Goal: Navigation & Orientation: Find specific page/section

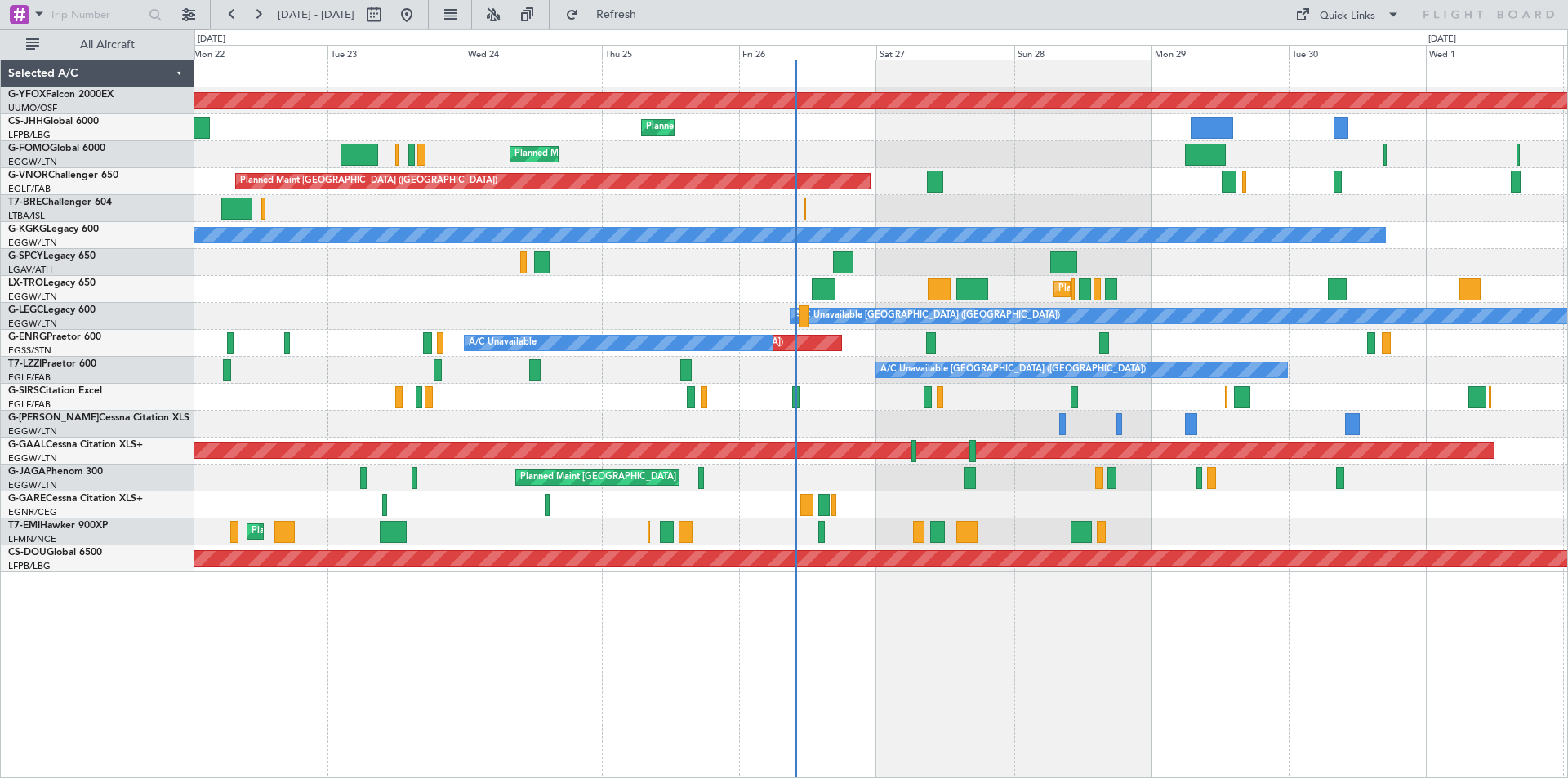
click at [760, 407] on div "Unplanned Maint [GEOGRAPHIC_DATA] ([GEOGRAPHIC_DATA]) Planned Maint [GEOGRAPHIC…" at bounding box center [881, 397] width 1373 height 27
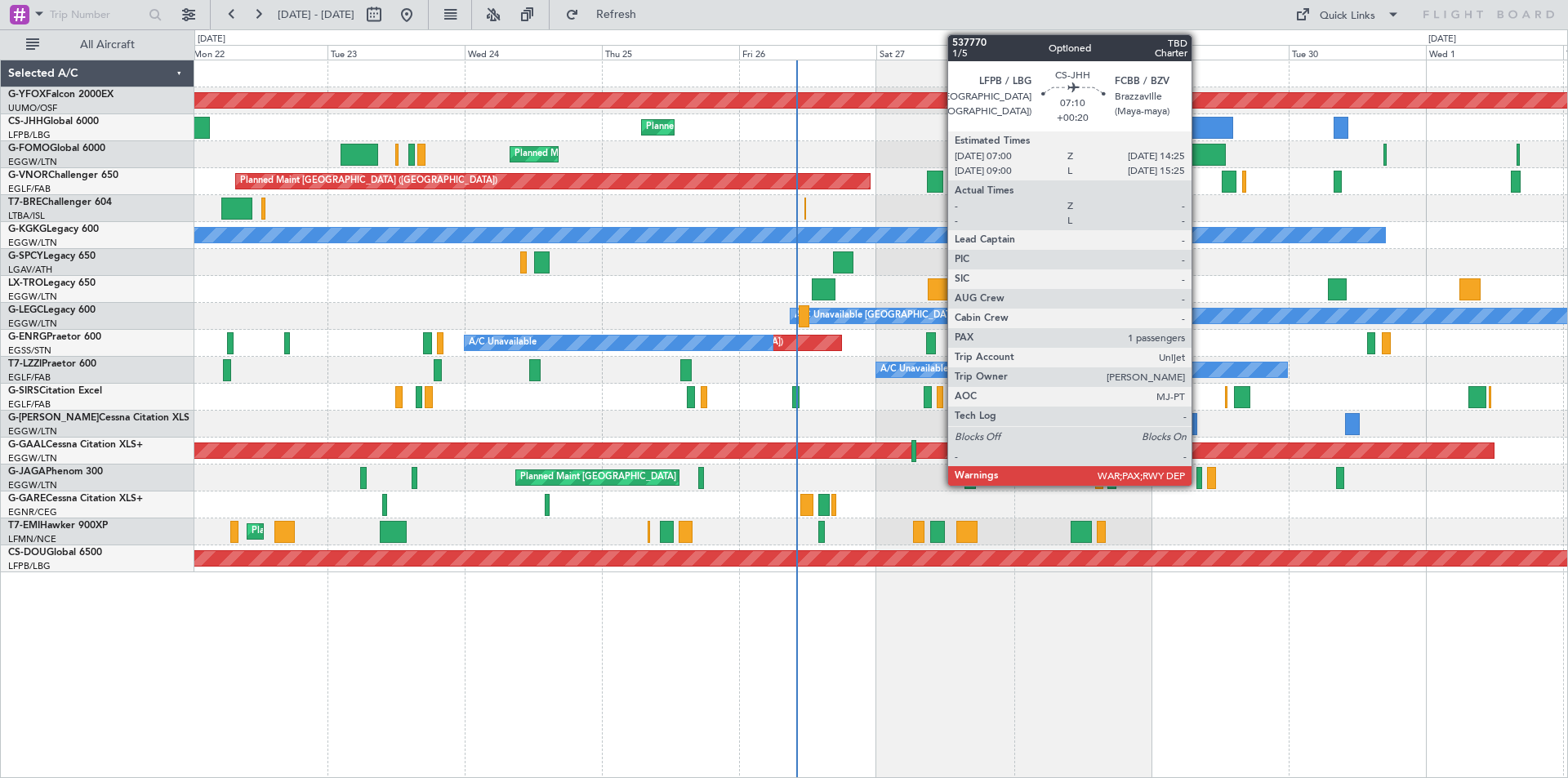
click at [1199, 125] on div at bounding box center [1211, 127] width 42 height 22
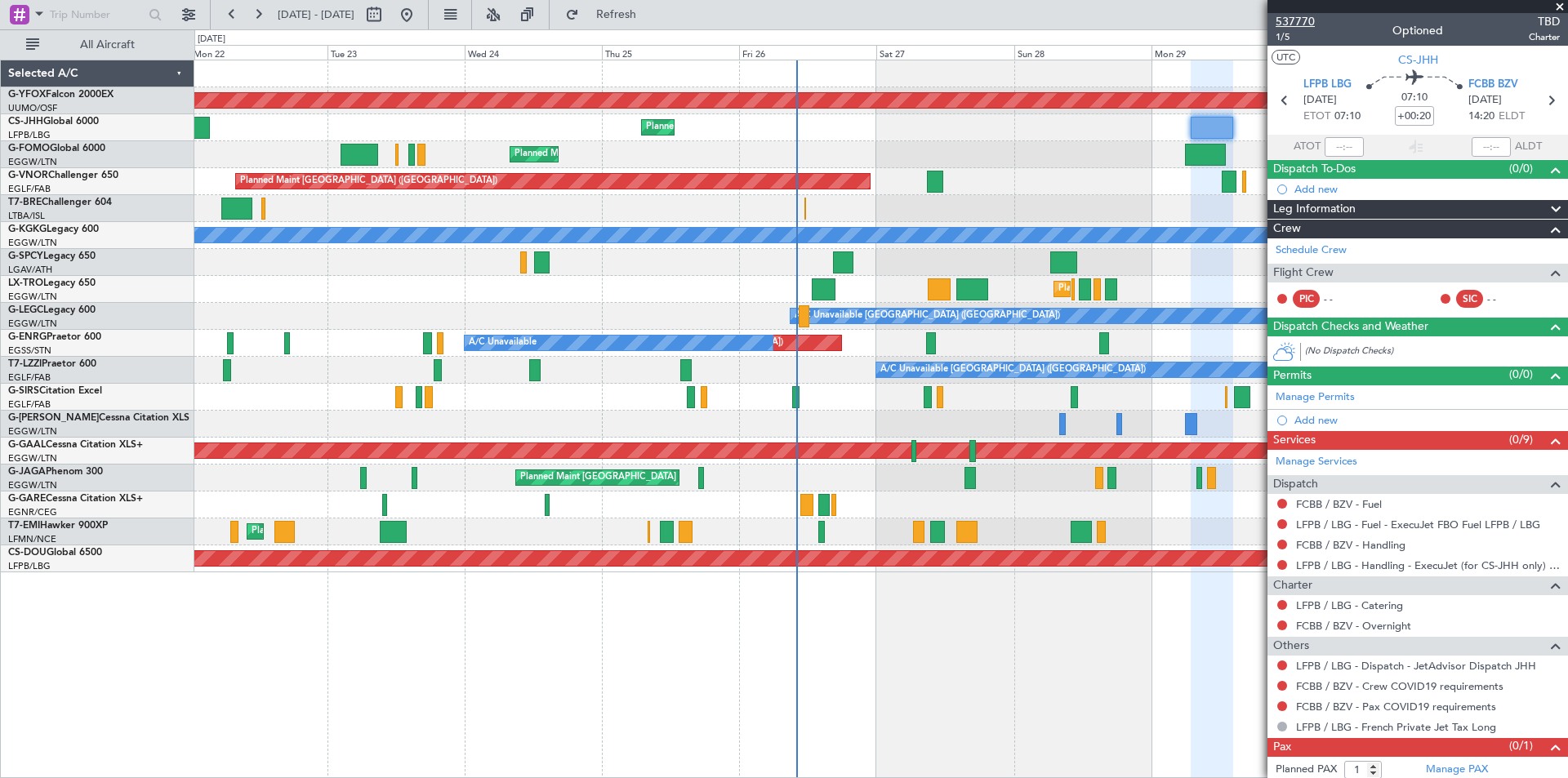
click at [1294, 23] on span "537770" at bounding box center [1295, 22] width 39 height 17
click at [1564, 4] on span at bounding box center [1560, 7] width 16 height 14
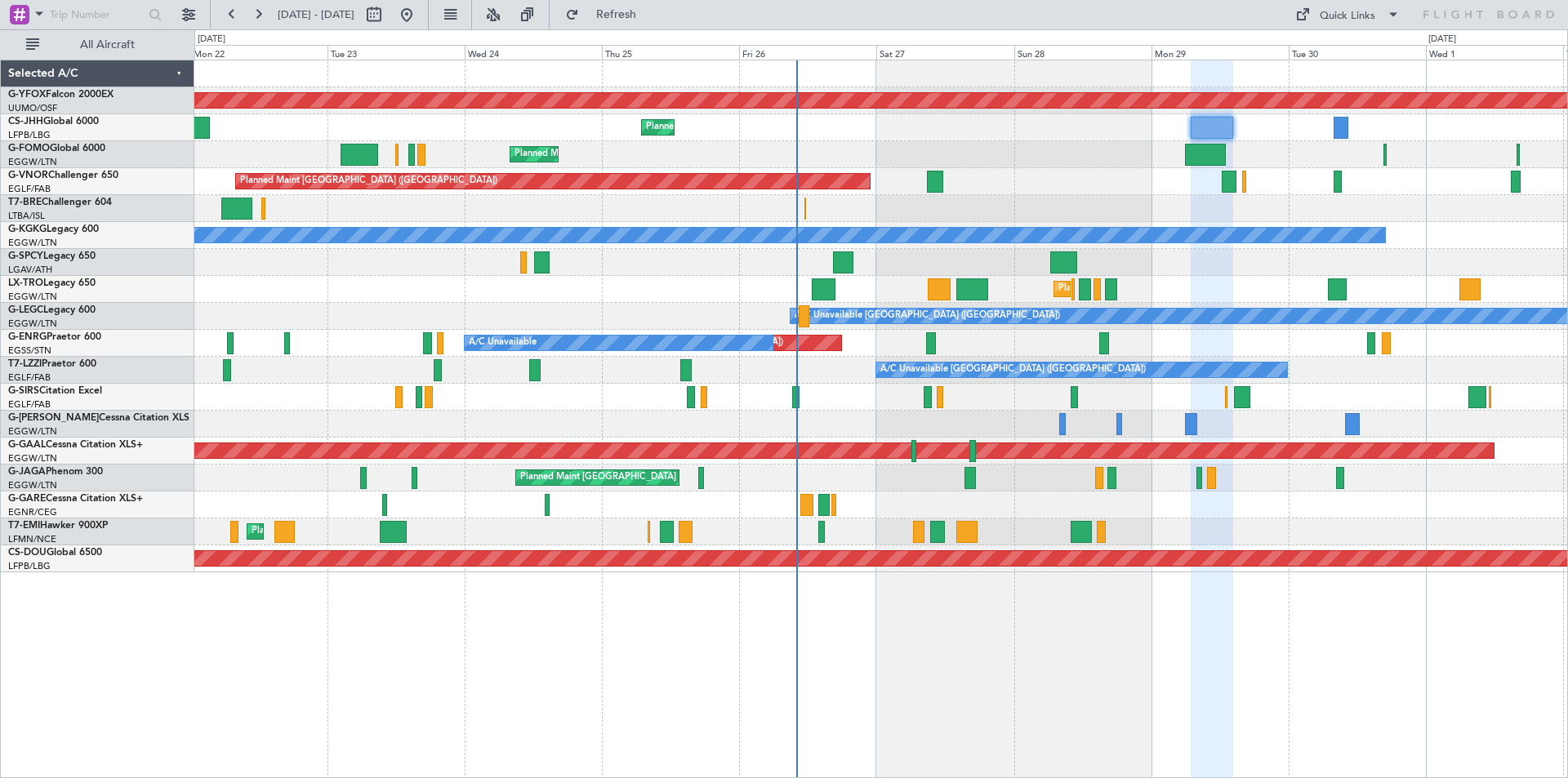
type input "0"
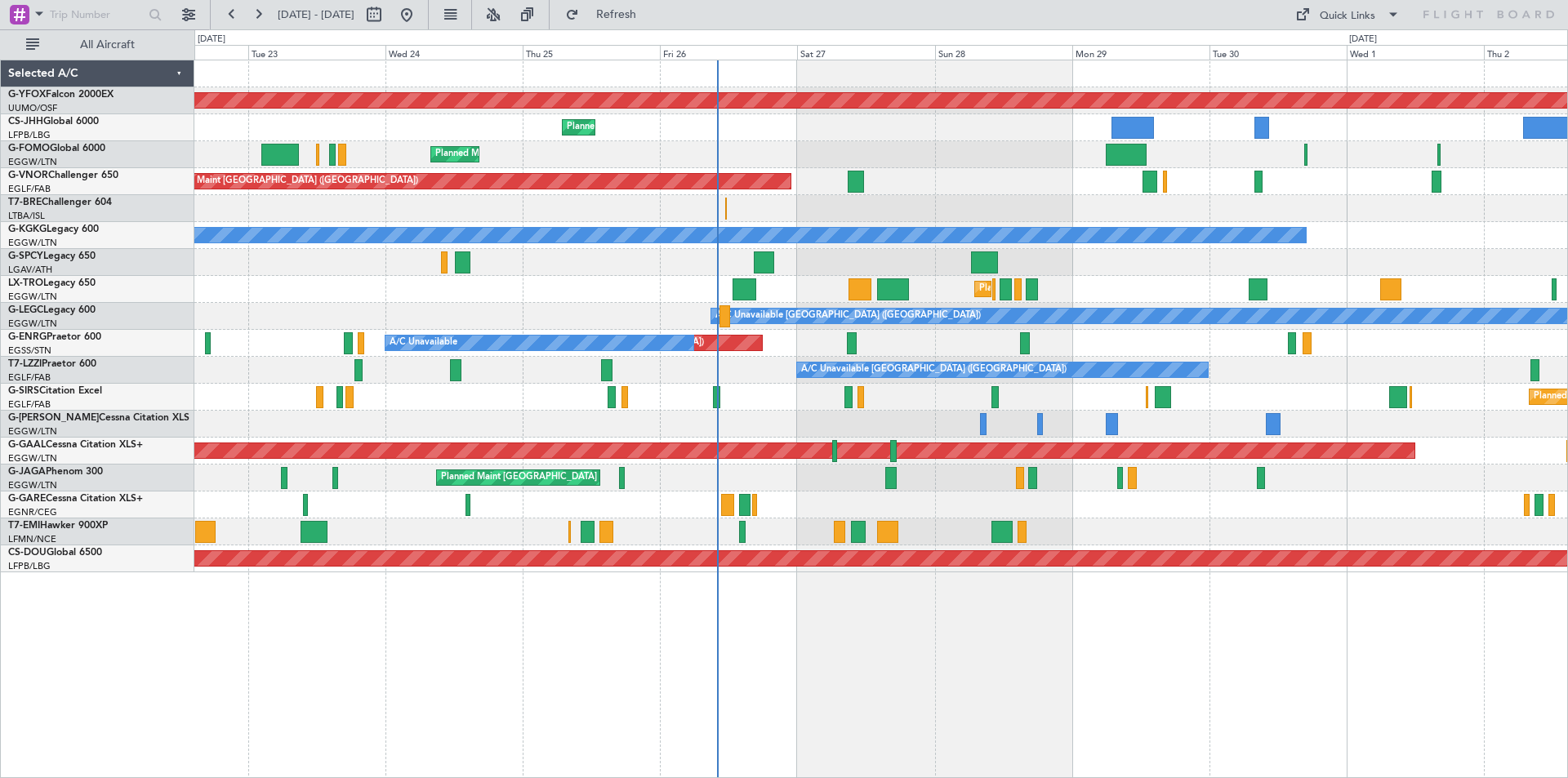
click at [964, 192] on div "AOG Maint Ostafyevo Planned Maint Paris (Le Bourget) Planned Maint London (Luto…" at bounding box center [881, 316] width 1373 height 512
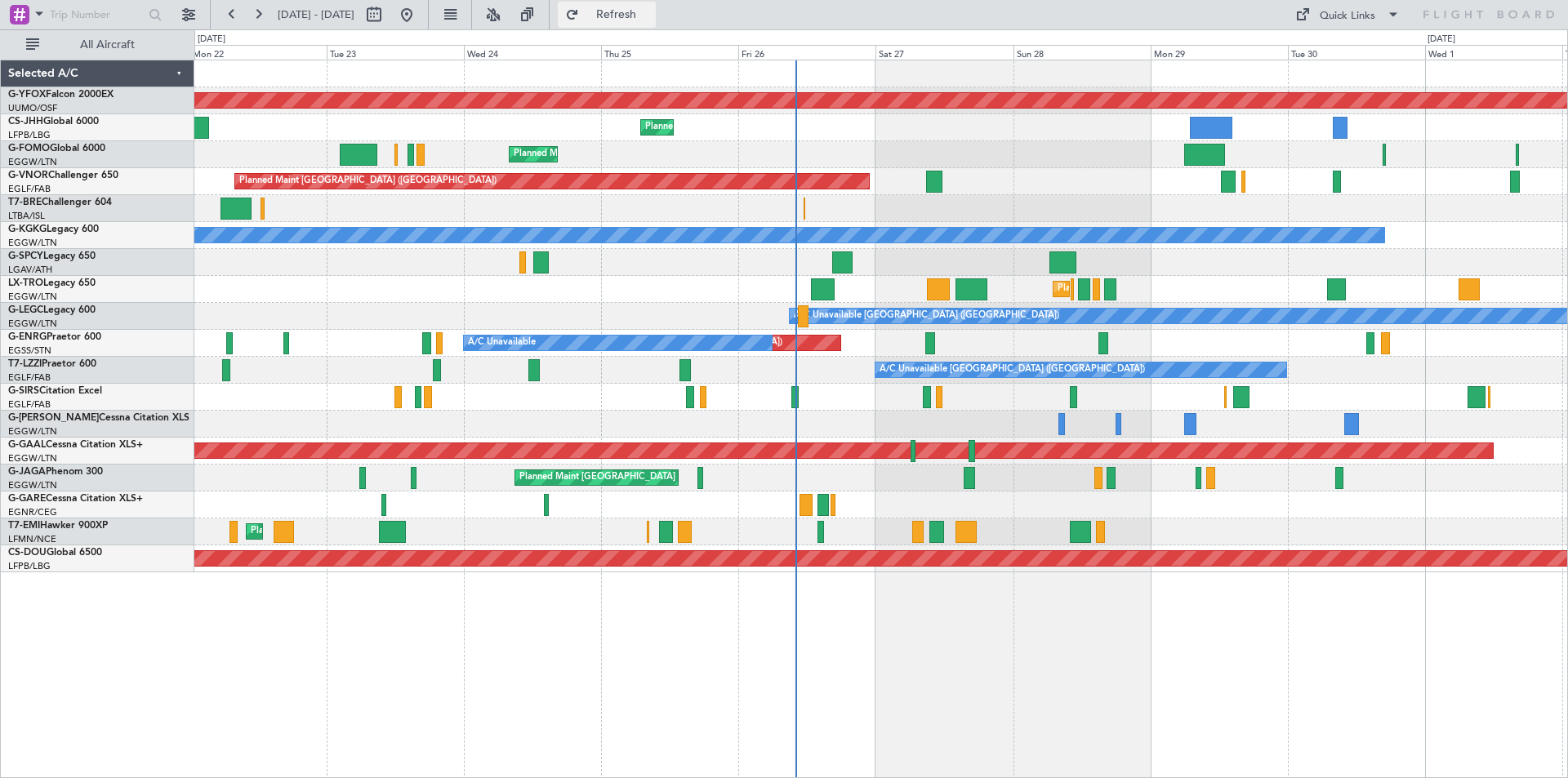
click at [650, 12] on span "Refresh" at bounding box center [616, 14] width 69 height 12
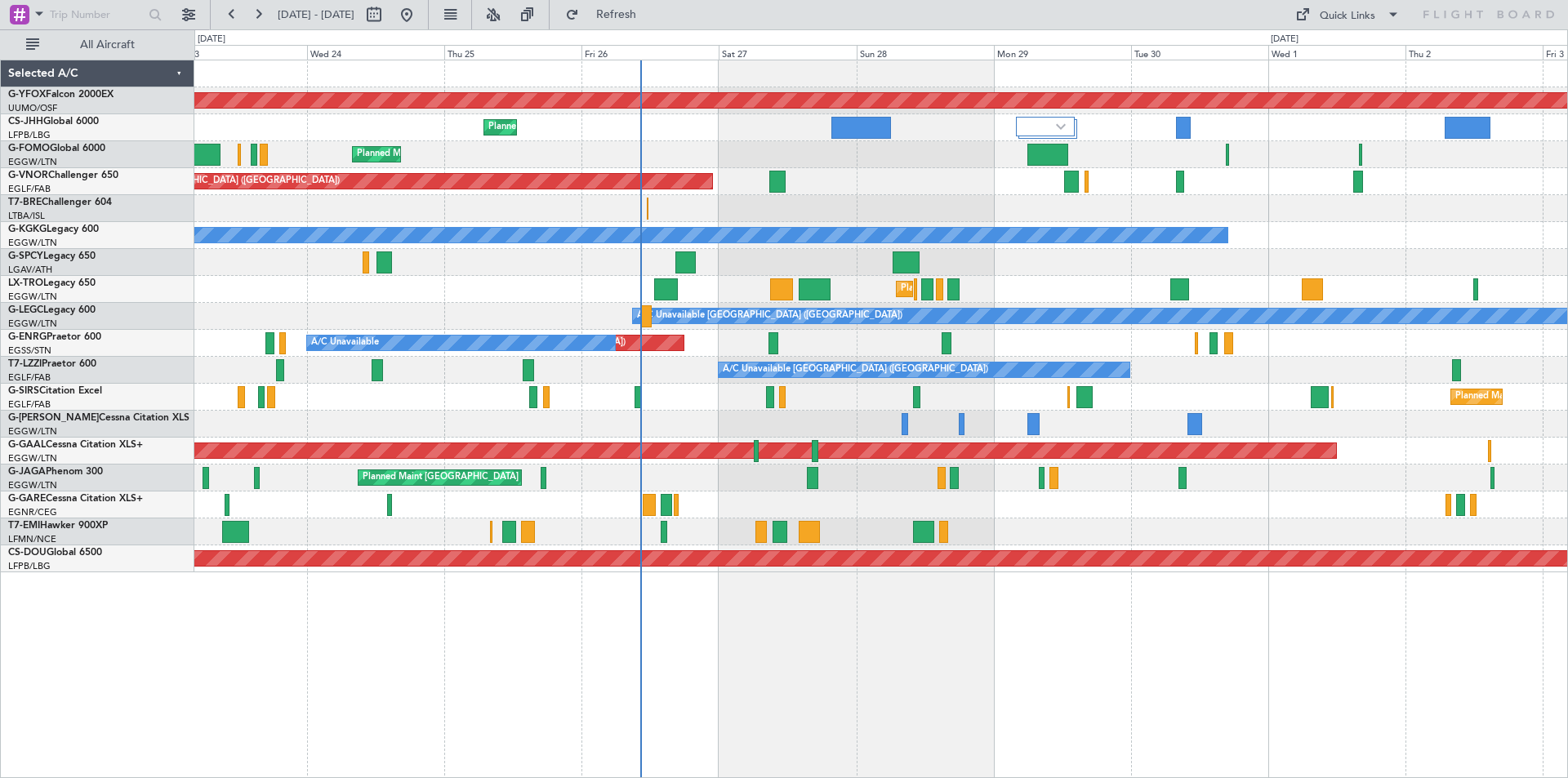
click at [878, 178] on div "Planned Maint [GEOGRAPHIC_DATA] ([GEOGRAPHIC_DATA])" at bounding box center [881, 182] width 1373 height 27
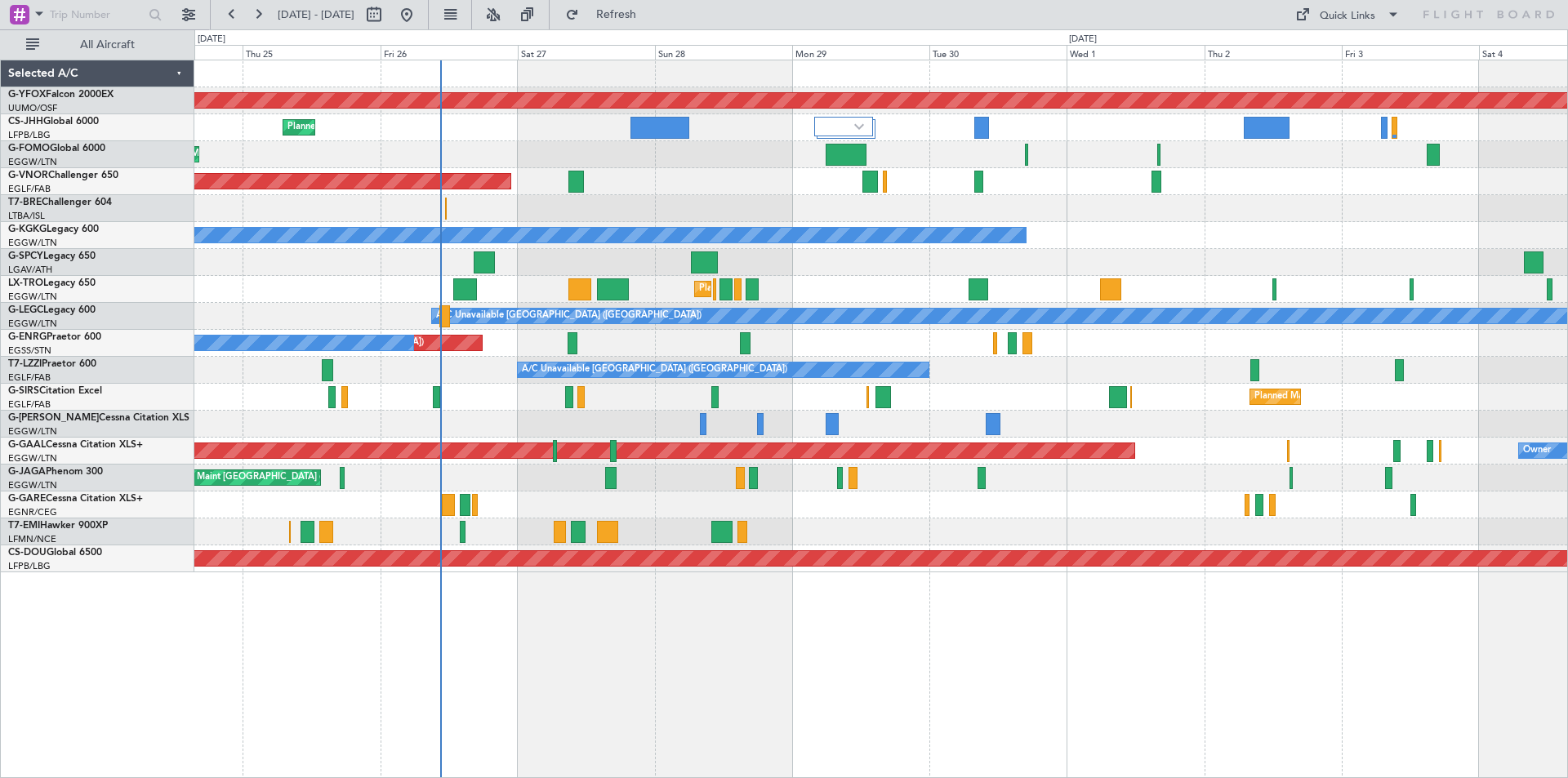
click at [822, 416] on div at bounding box center [881, 424] width 1373 height 27
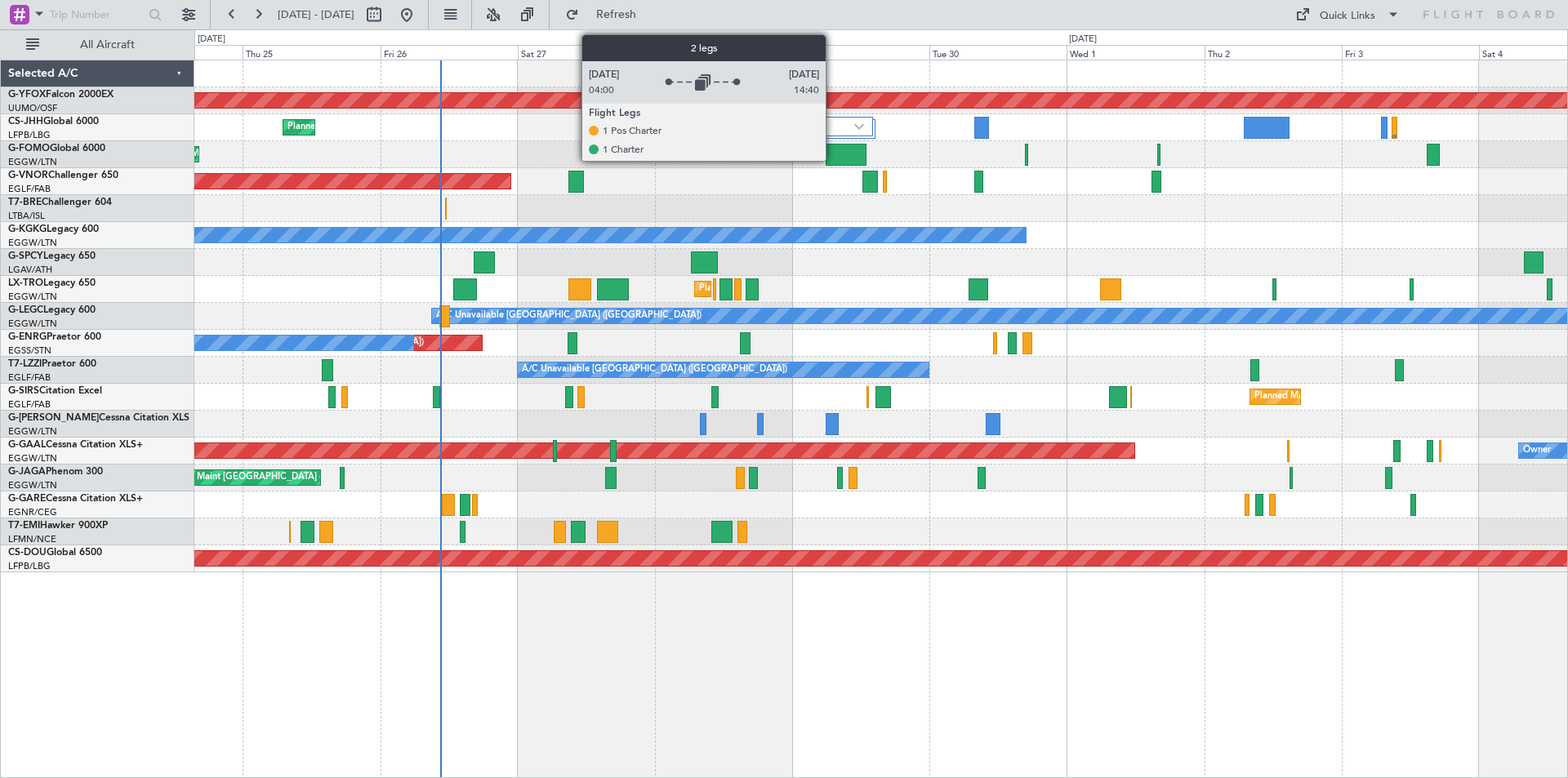
click at [833, 134] on div at bounding box center [844, 126] width 59 height 20
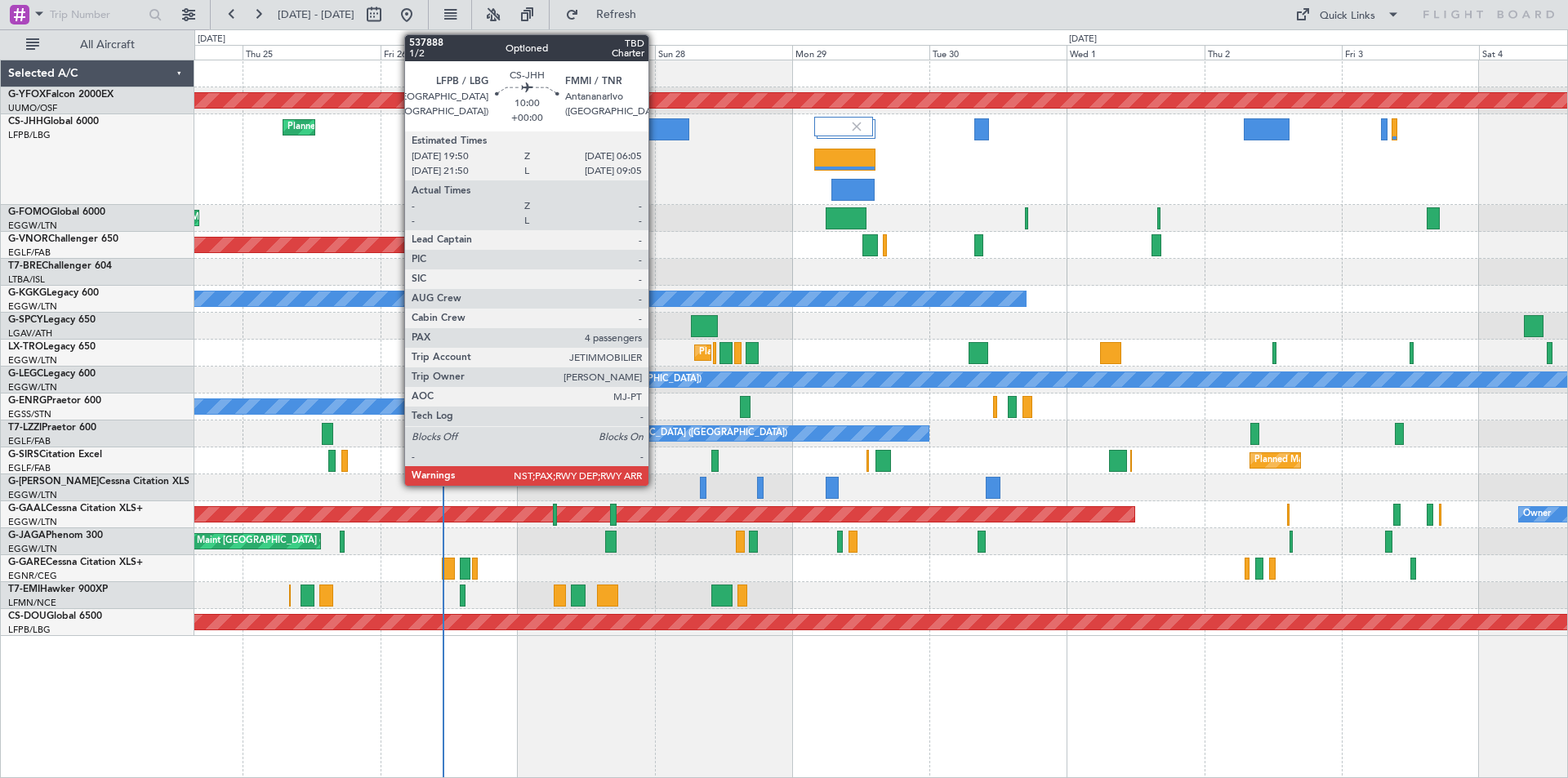
click at [656, 125] on div at bounding box center [660, 129] width 59 height 22
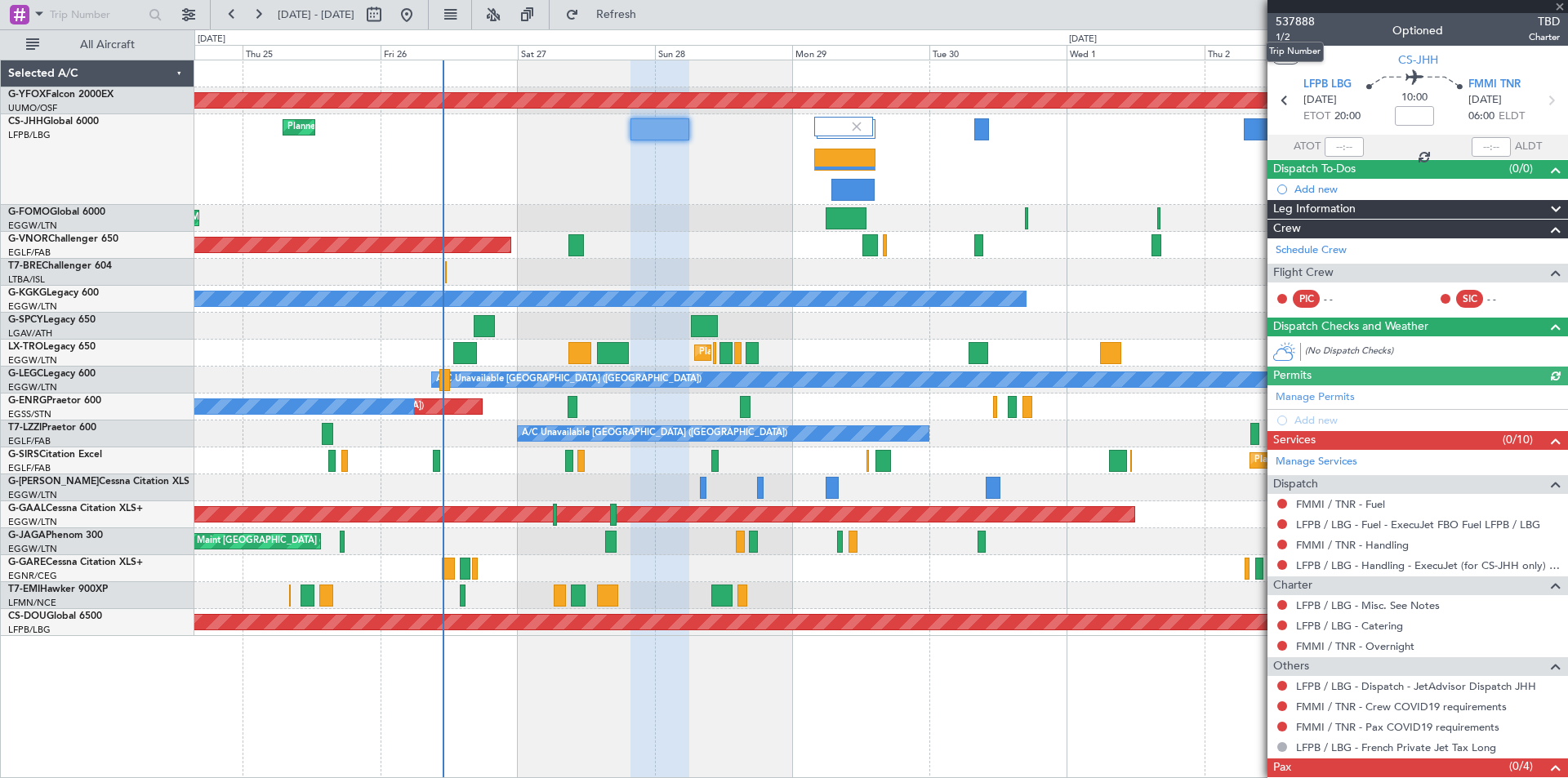
click at [1294, 23] on span "537888" at bounding box center [1295, 22] width 39 height 17
click at [1561, 3] on span at bounding box center [1560, 7] width 16 height 14
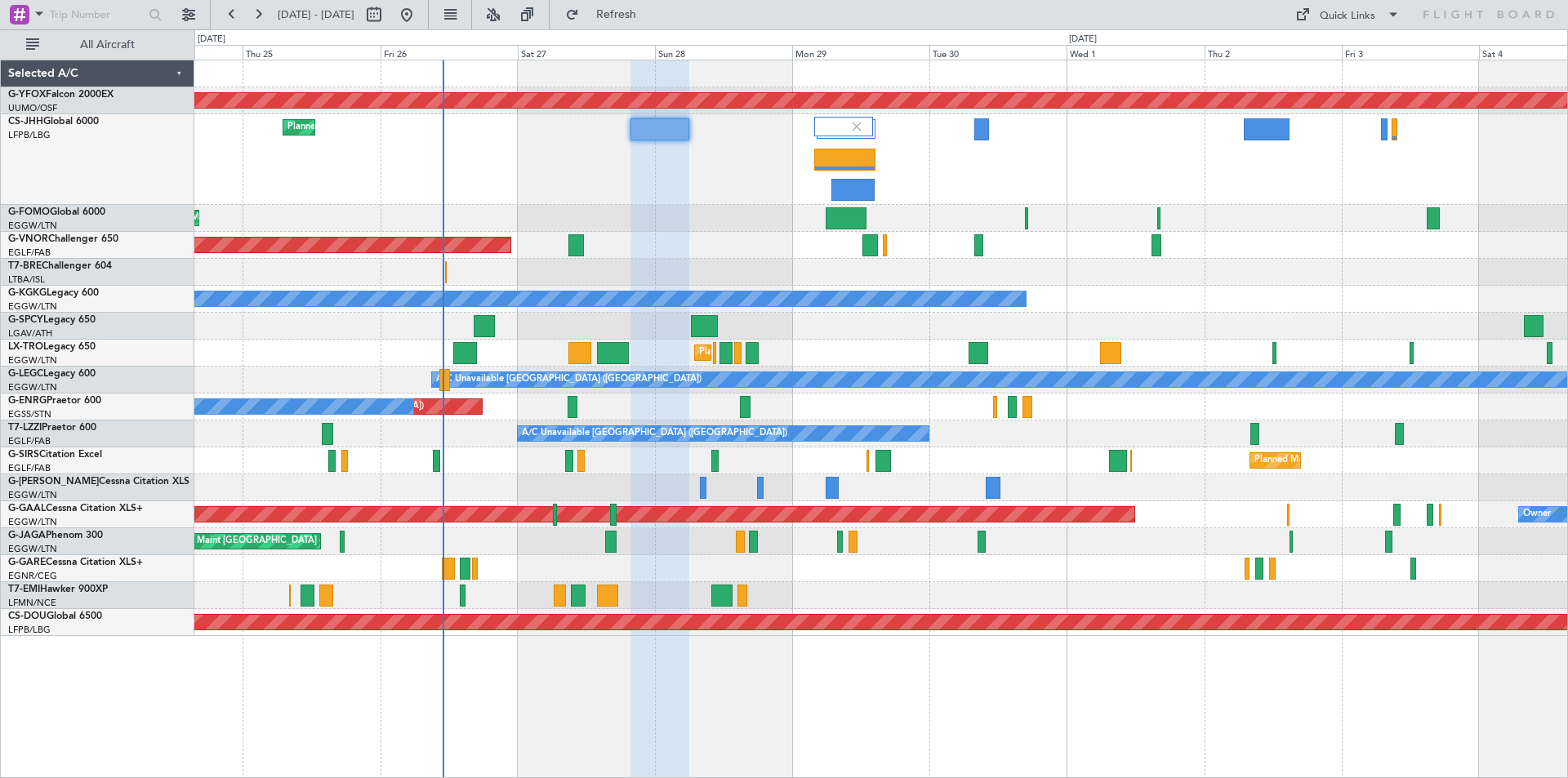
type input "0"
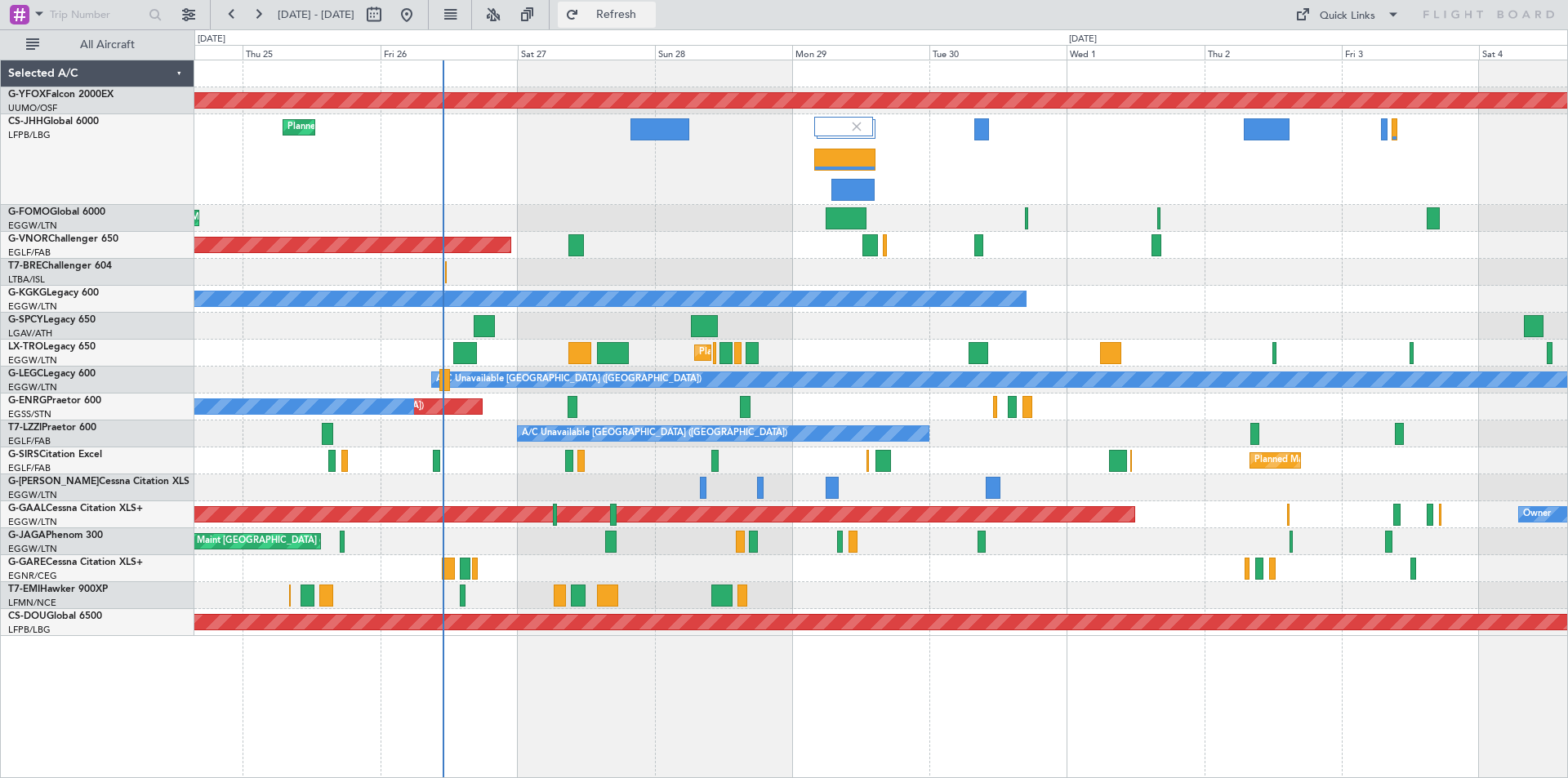
click at [650, 21] on span "Refresh" at bounding box center [616, 14] width 69 height 12
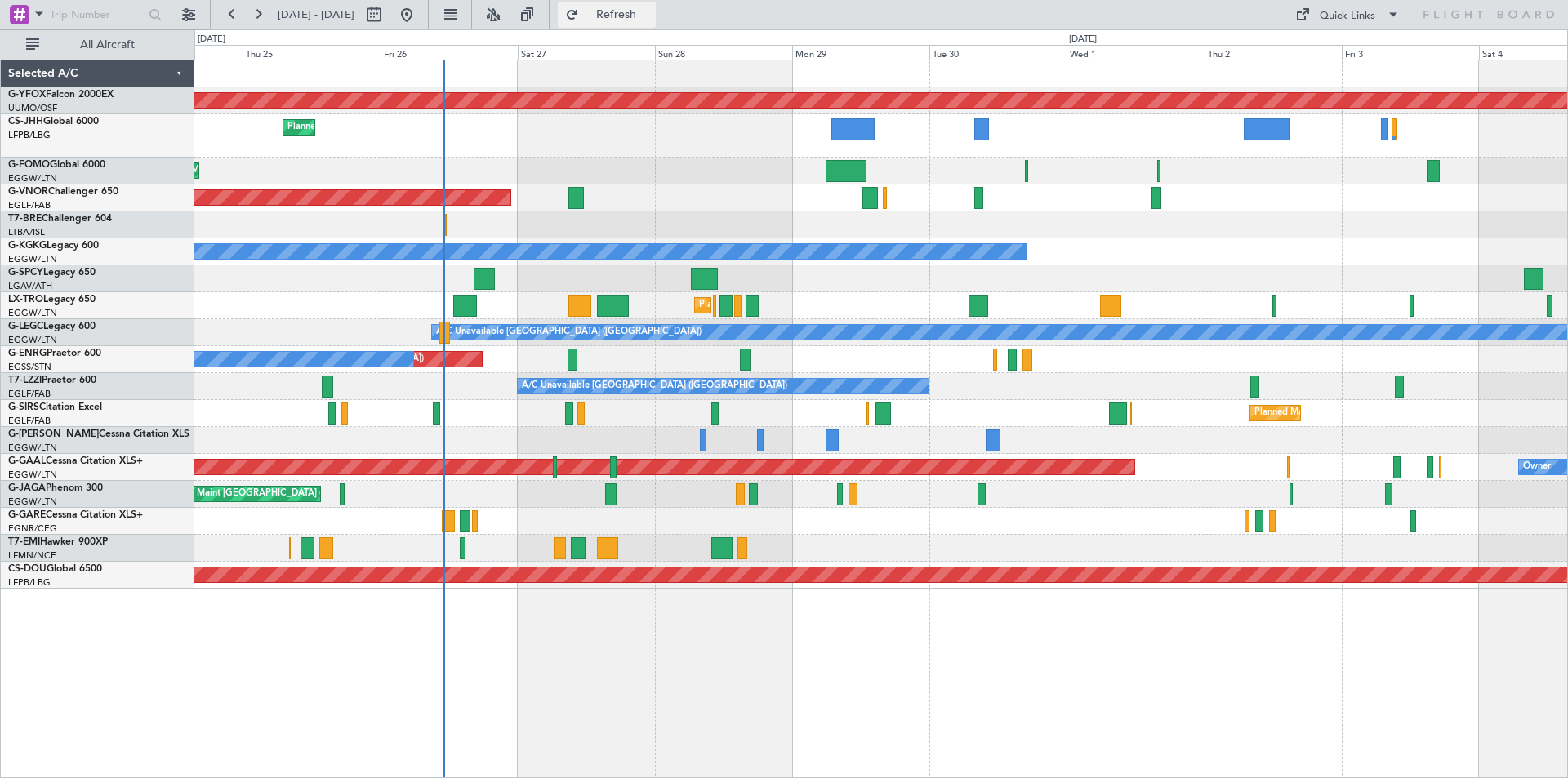
click at [650, 13] on span "Refresh" at bounding box center [616, 14] width 69 height 12
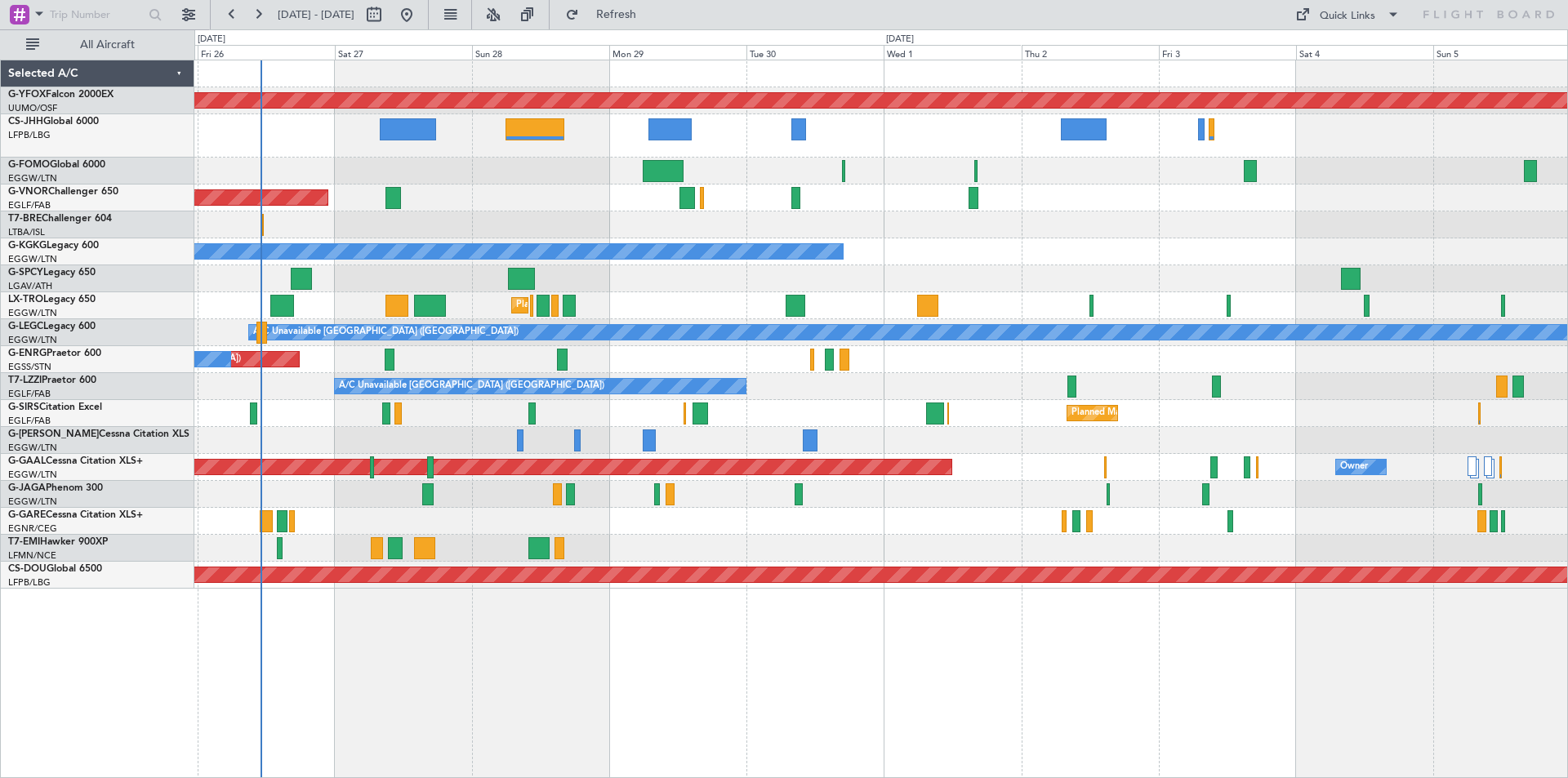
click at [934, 234] on div at bounding box center [881, 225] width 1373 height 27
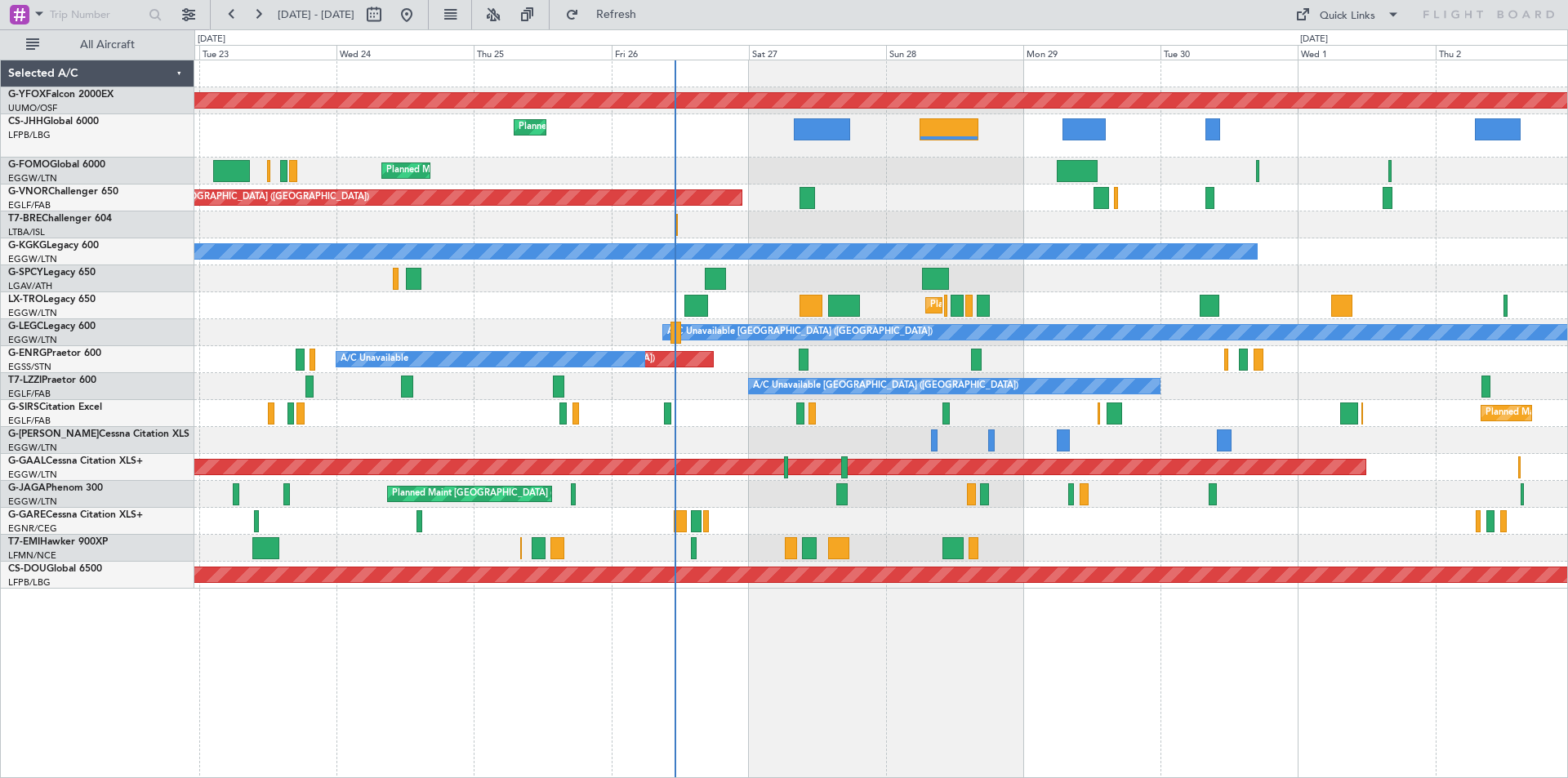
click at [965, 154] on div "AOG Maint Ostafyevo Planned Maint Paris (Le Bourget) Planned Maint London (Luto…" at bounding box center [881, 324] width 1373 height 529
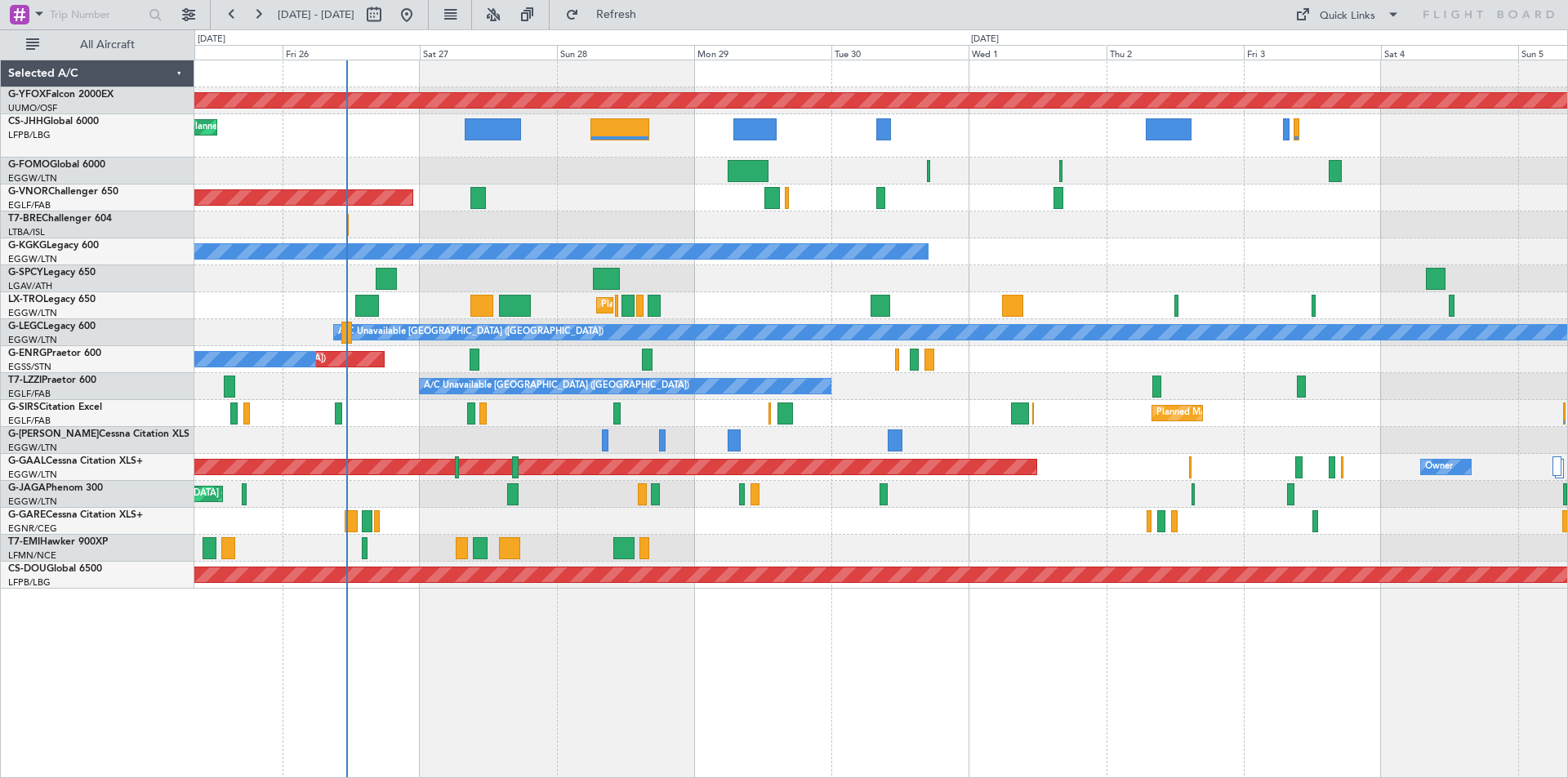
click at [511, 239] on div "AOG Maint Ostafyevo Planned Maint Paris (Le Bourget) Planned Maint London (Luto…" at bounding box center [881, 324] width 1373 height 529
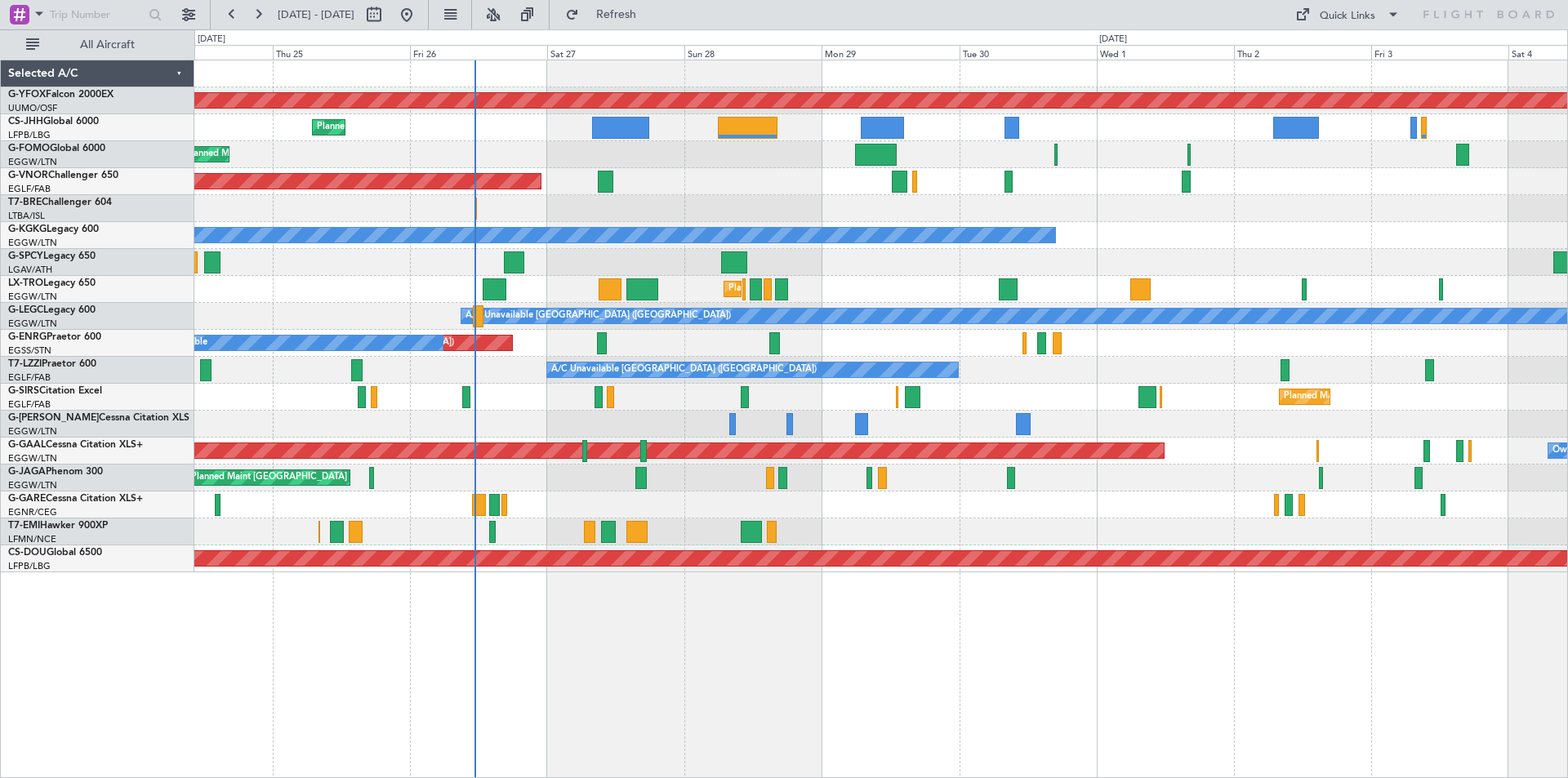
click at [728, 198] on div at bounding box center [881, 209] width 1373 height 27
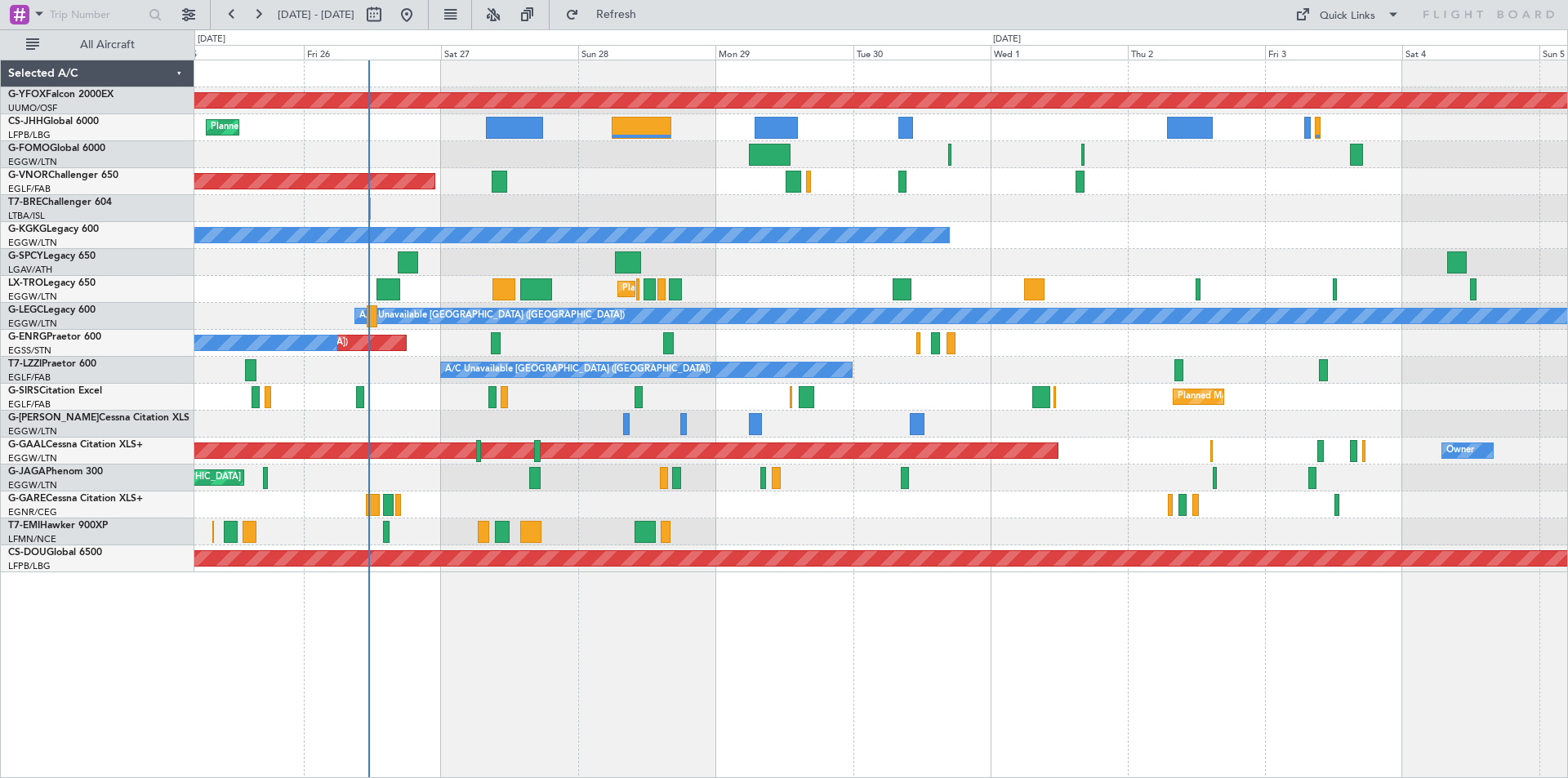
click at [1078, 306] on div "AOG Maint Ostafyevo Planned Maint [GEOGRAPHIC_DATA] ([GEOGRAPHIC_DATA]) Planned…" at bounding box center [881, 316] width 1373 height 512
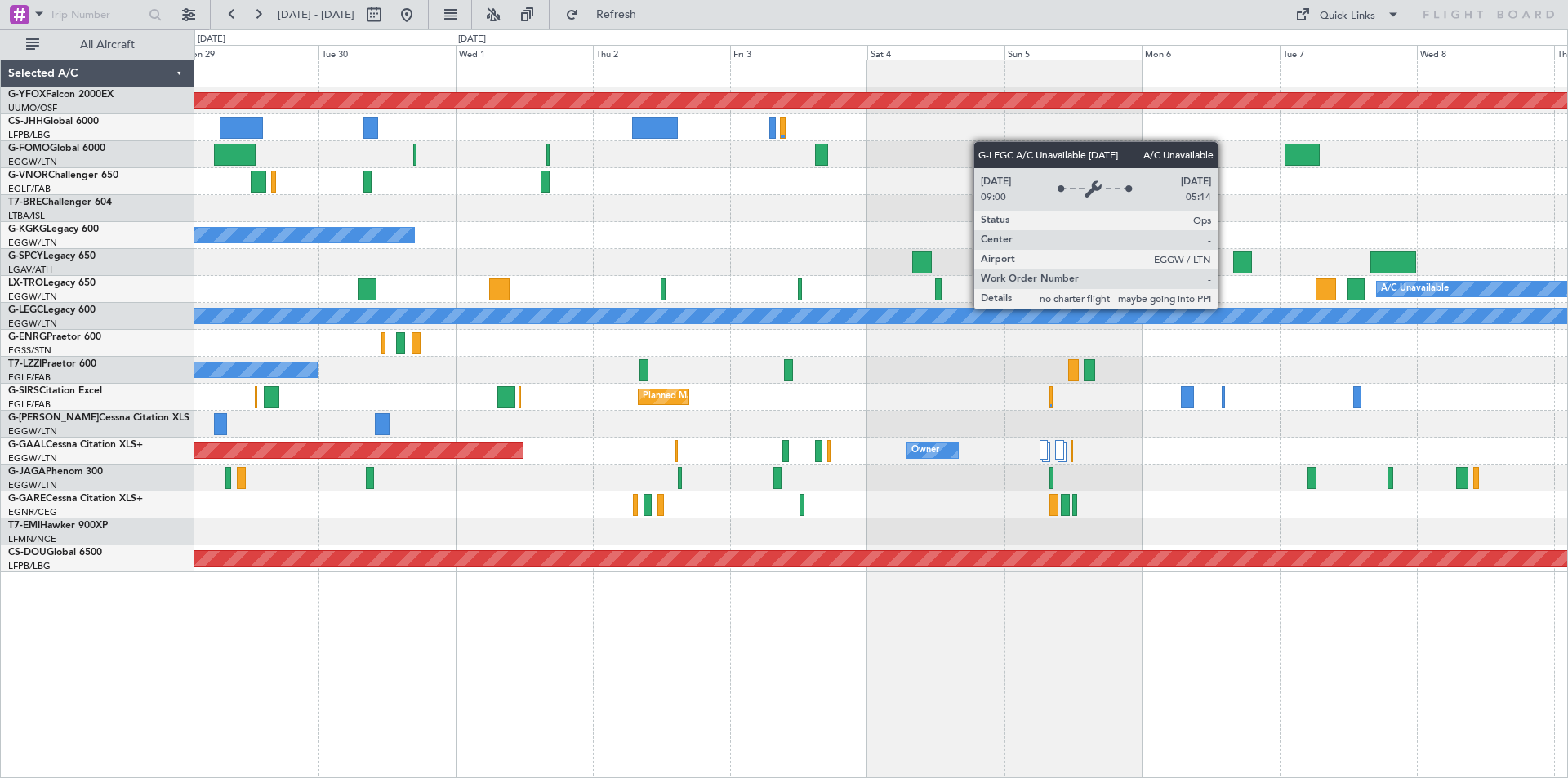
click at [51, 298] on div "AOG Maint Ostafyevo Planned Maint [GEOGRAPHIC_DATA] ([GEOGRAPHIC_DATA]) A/C Una…" at bounding box center [784, 404] width 1568 height 749
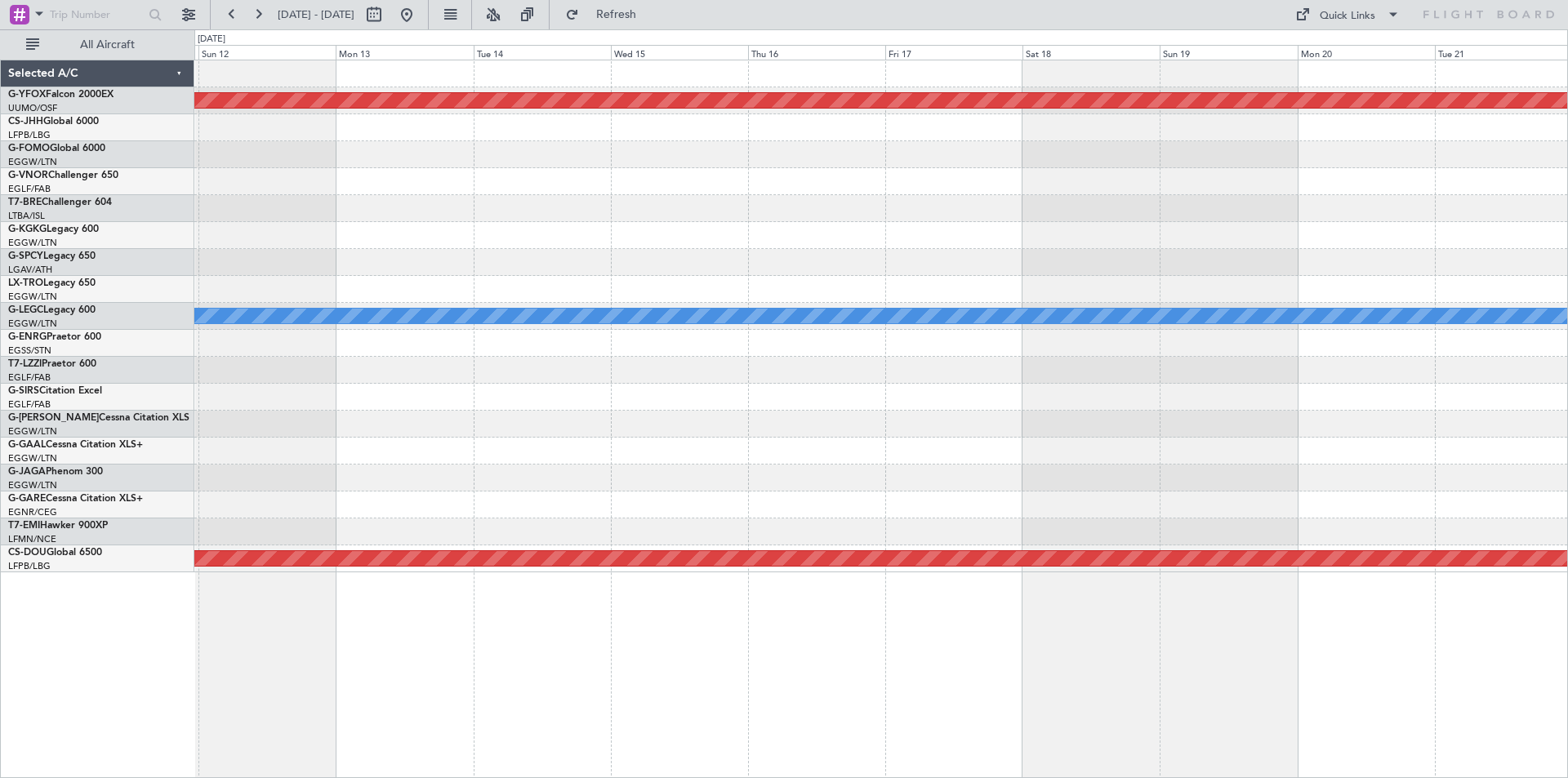
click at [0, 343] on html "25 Sep 2025 - 05 Oct 2025 Refresh Quick Links All Aircraft AOG Maint Ostafyevo …" at bounding box center [784, 389] width 1568 height 778
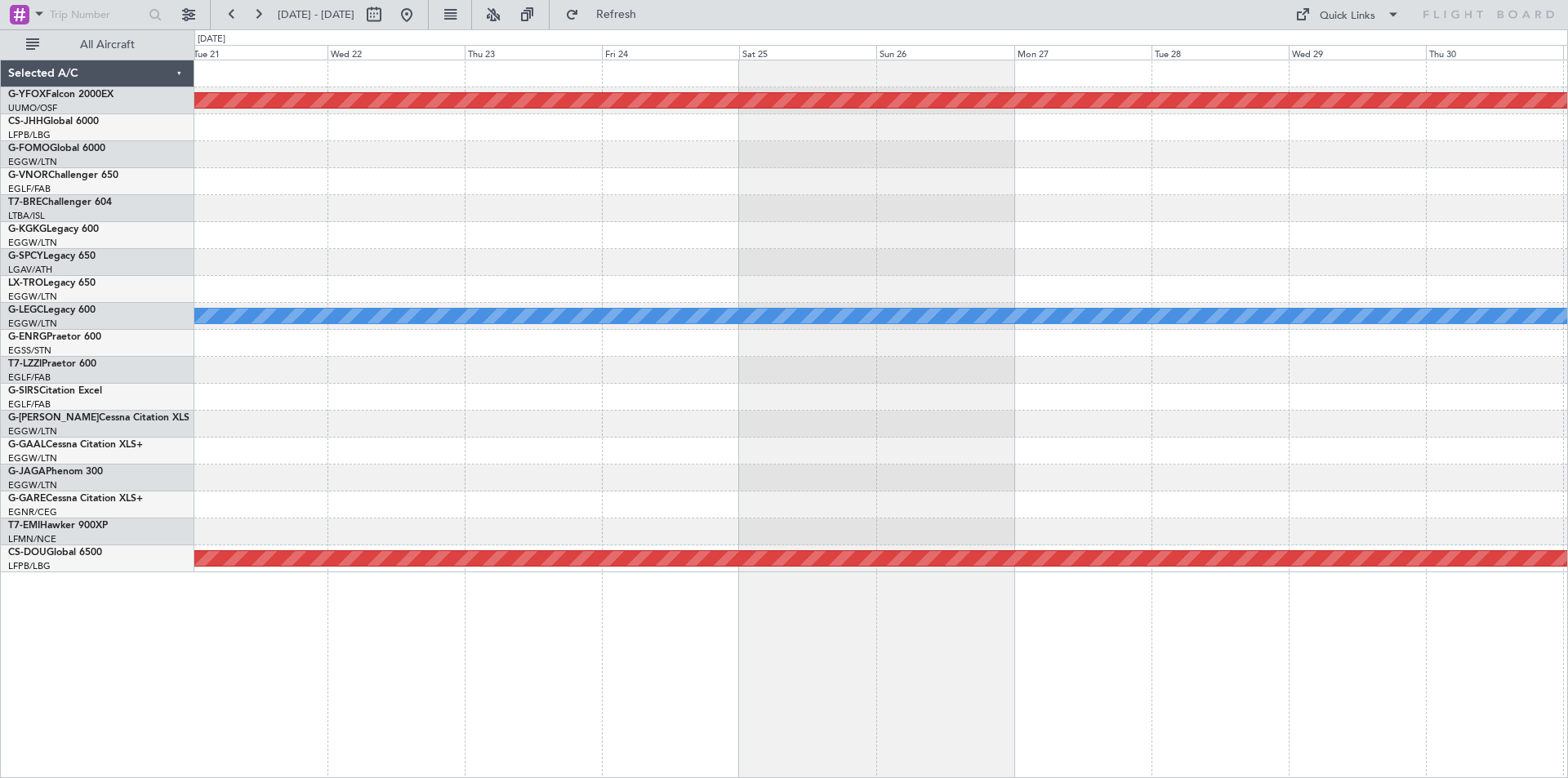
click at [0, 337] on html "25 Sep 2025 - 05 Oct 2025 Refresh Quick Links All Aircraft AOG Maint Ostafyevo …" at bounding box center [784, 389] width 1568 height 778
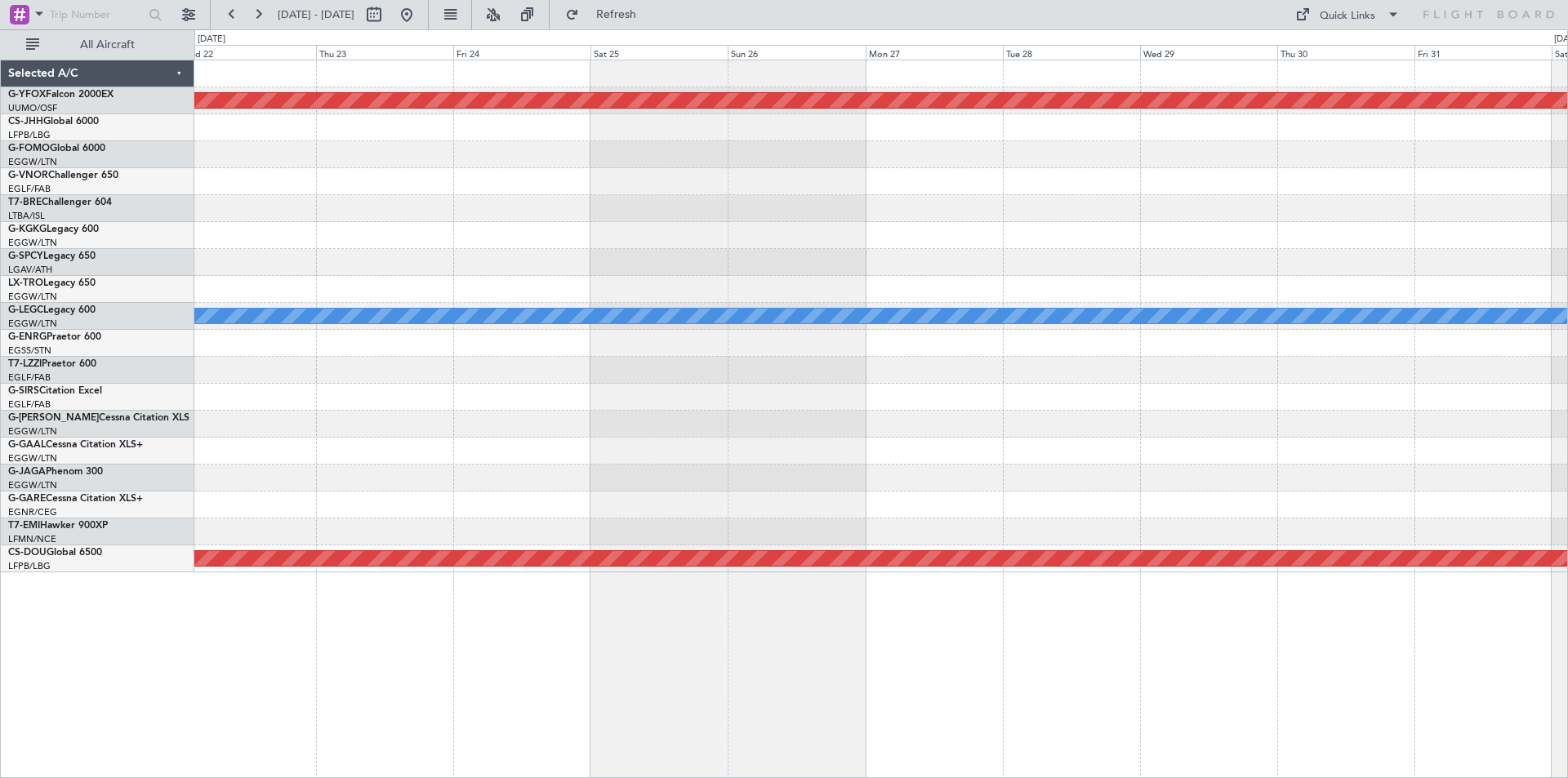
click at [0, 330] on html "25 Sep 2025 - 05 Oct 2025 Refresh Quick Links All Aircraft AOG Maint Ostafyevo …" at bounding box center [784, 389] width 1568 height 778
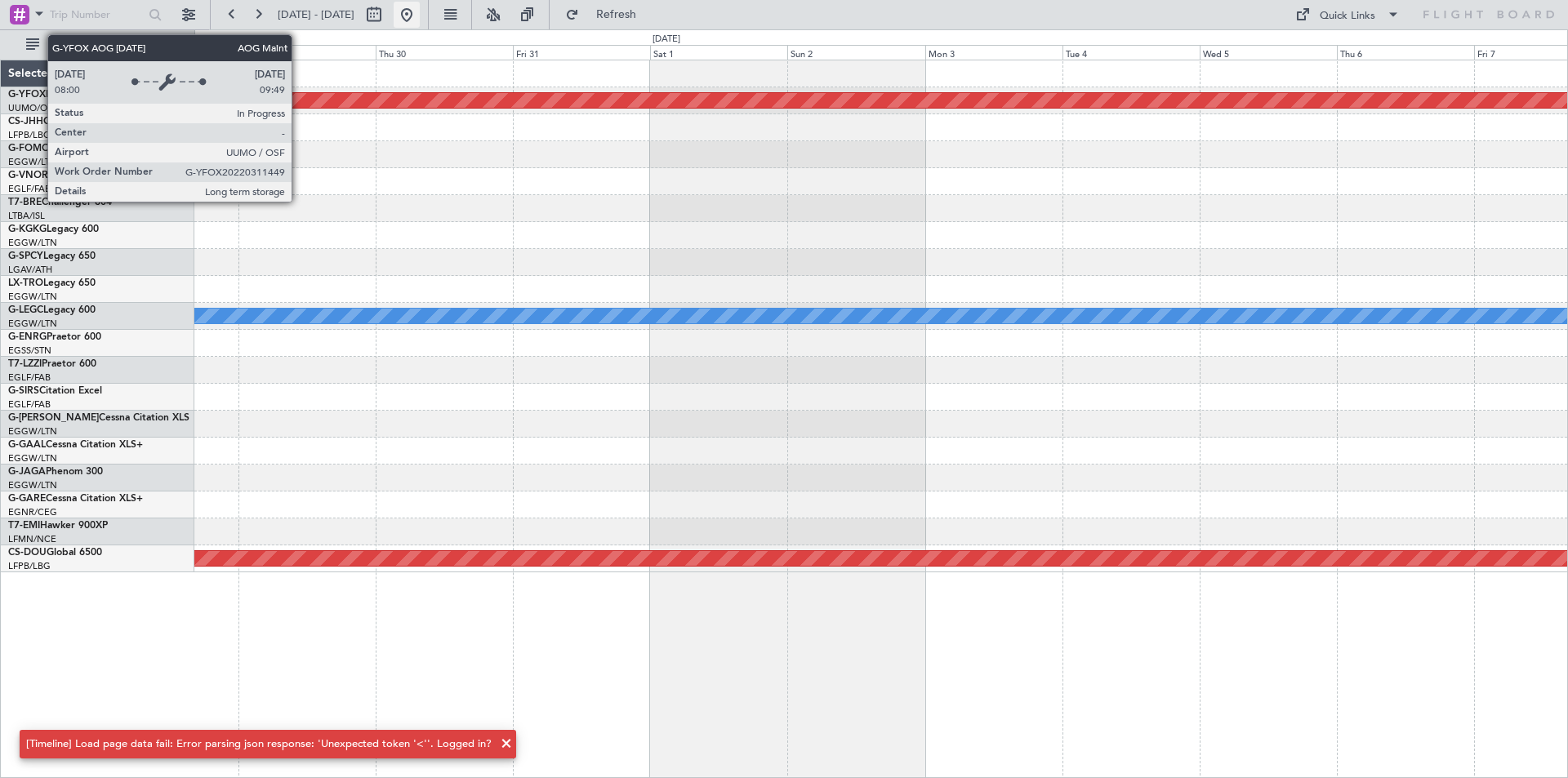
click at [419, 14] on button at bounding box center [406, 14] width 26 height 26
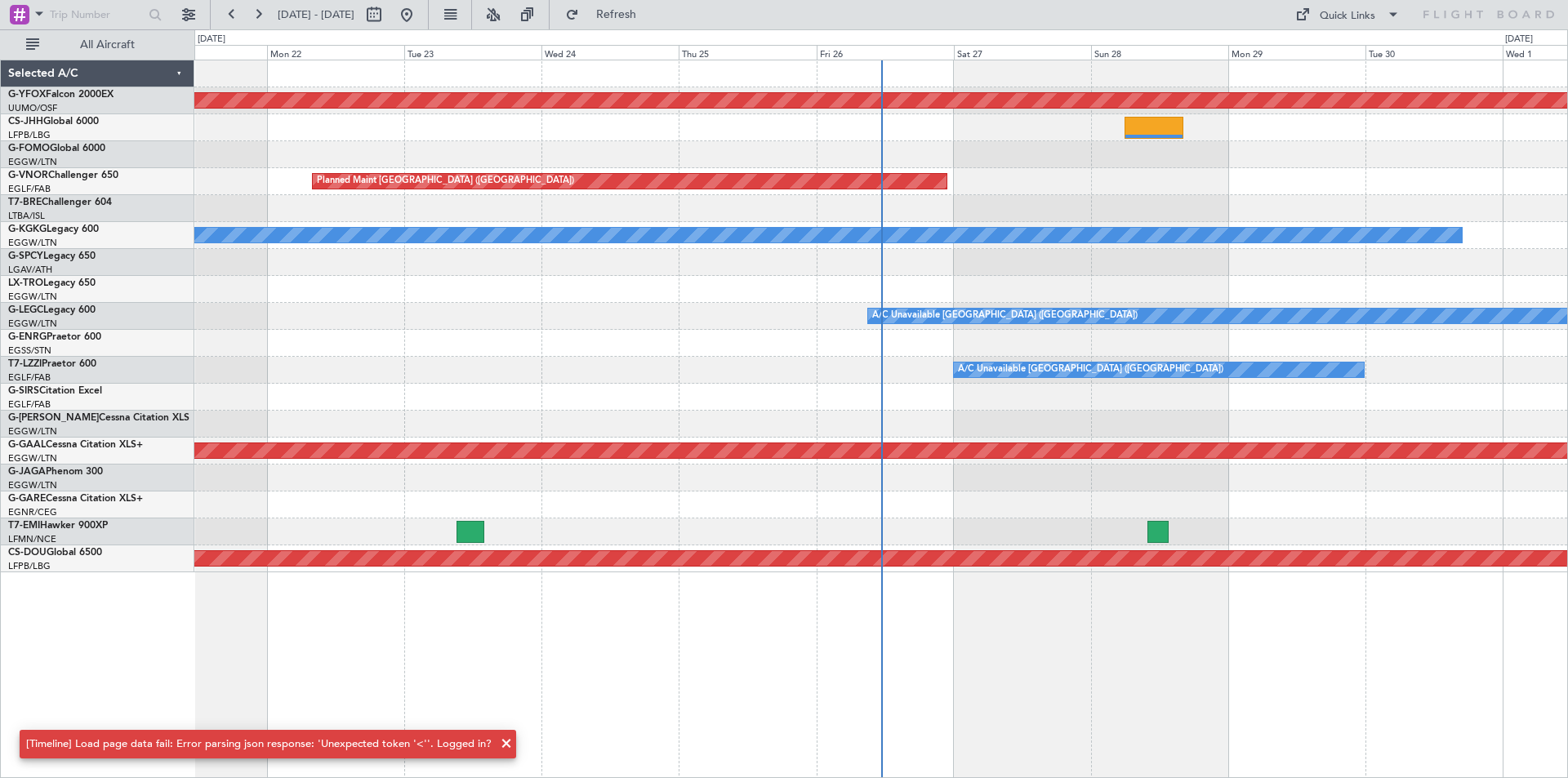
click at [570, 375] on div "A/C Unavailable [GEOGRAPHIC_DATA] ([GEOGRAPHIC_DATA])" at bounding box center [881, 370] width 1373 height 27
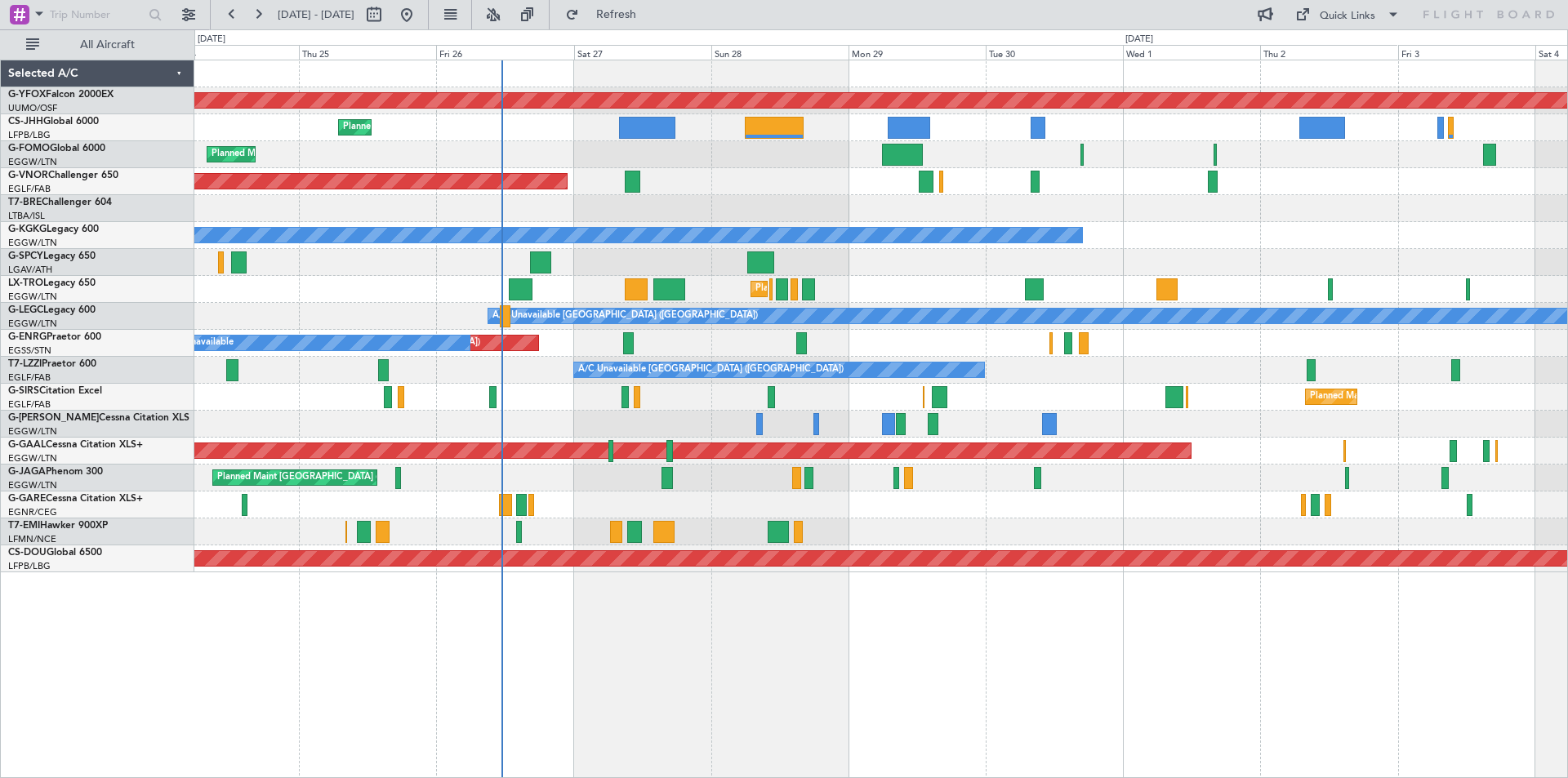
click at [824, 255] on div at bounding box center [881, 263] width 1373 height 27
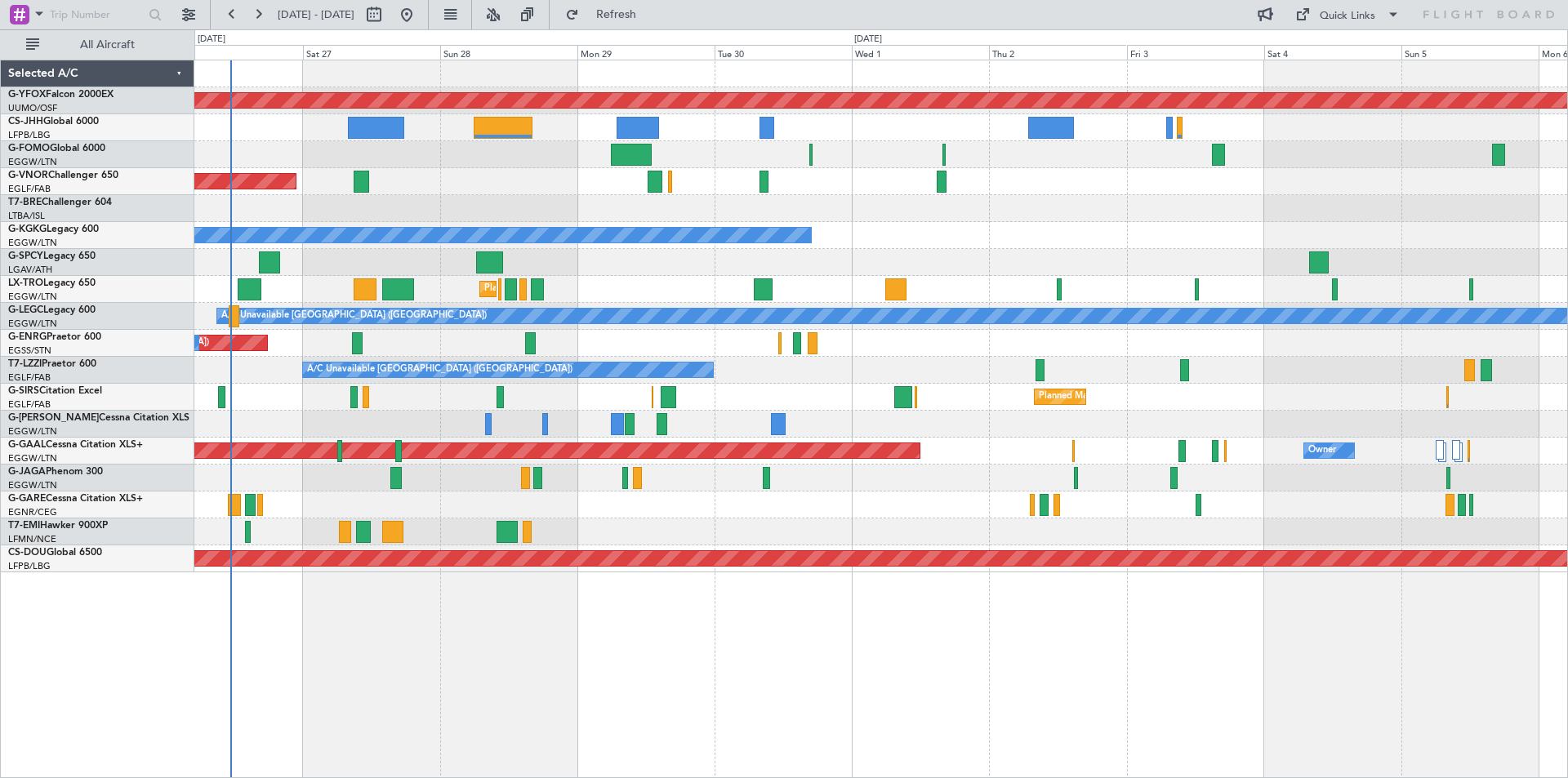
click at [748, 437] on div at bounding box center [881, 424] width 1373 height 27
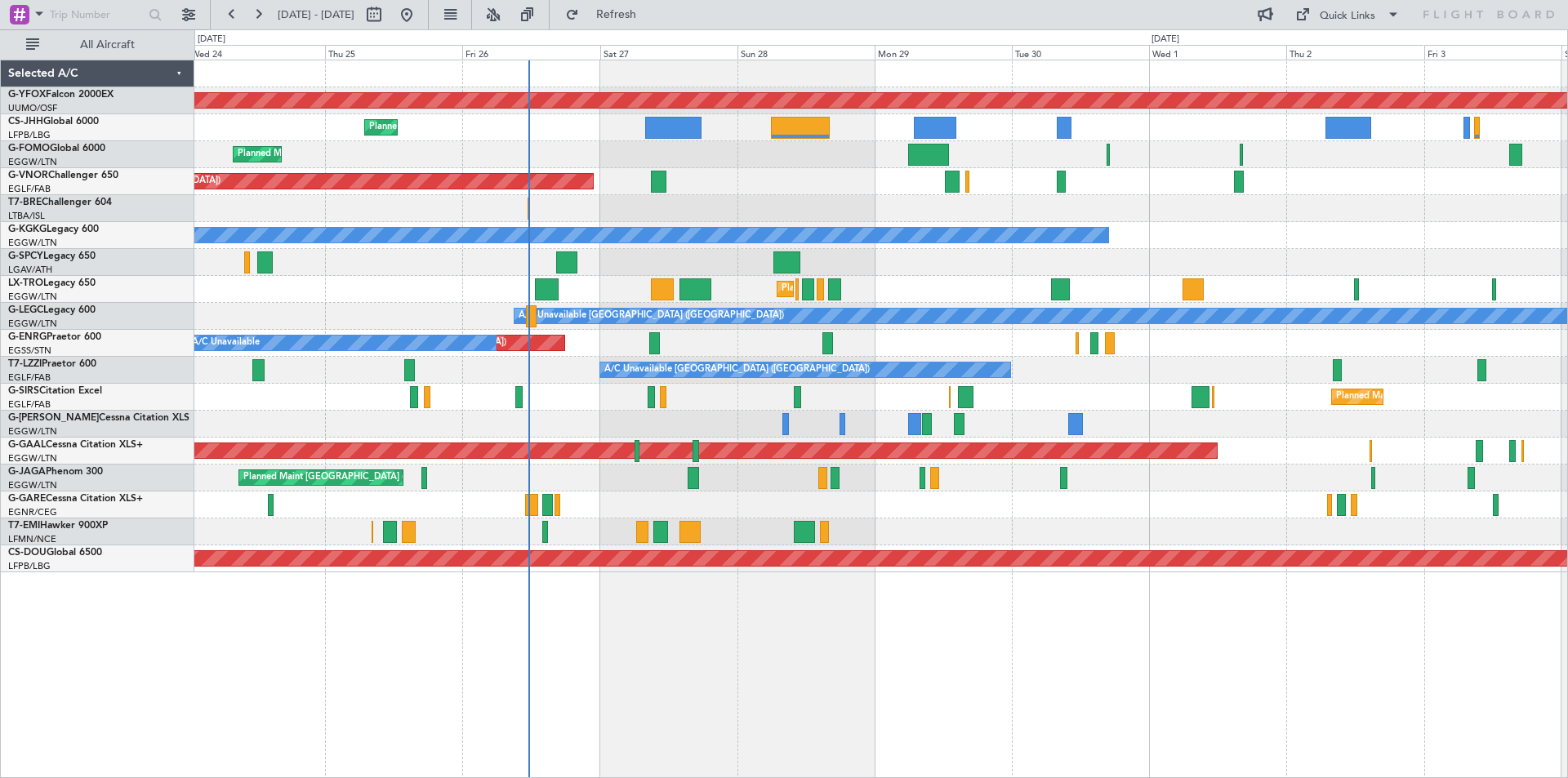
click at [865, 354] on div "Unplanned Maint [GEOGRAPHIC_DATA] ([GEOGRAPHIC_DATA]) A/C Unavailable" at bounding box center [881, 343] width 1373 height 27
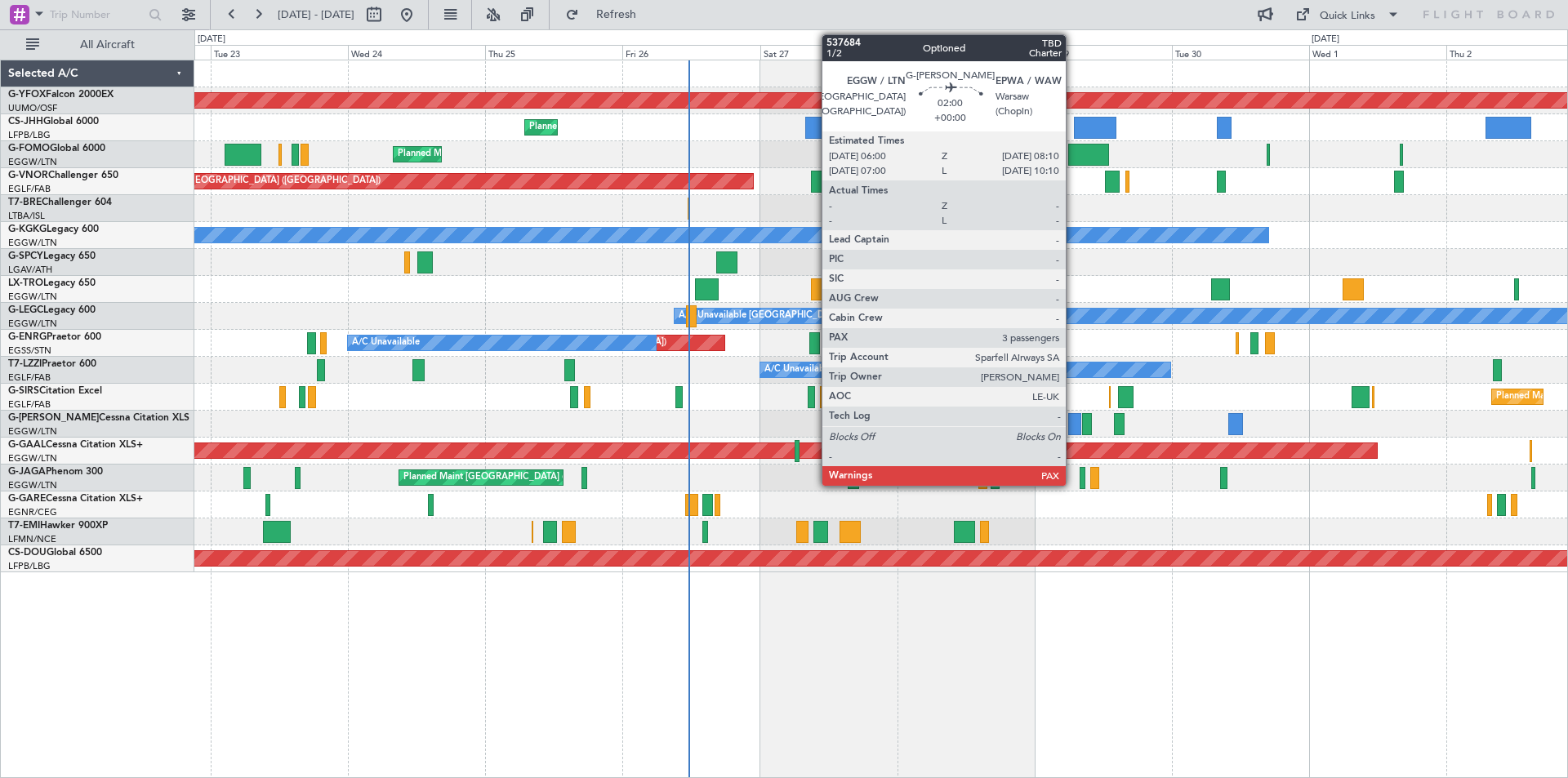
click at [1073, 426] on div at bounding box center [1074, 424] width 13 height 22
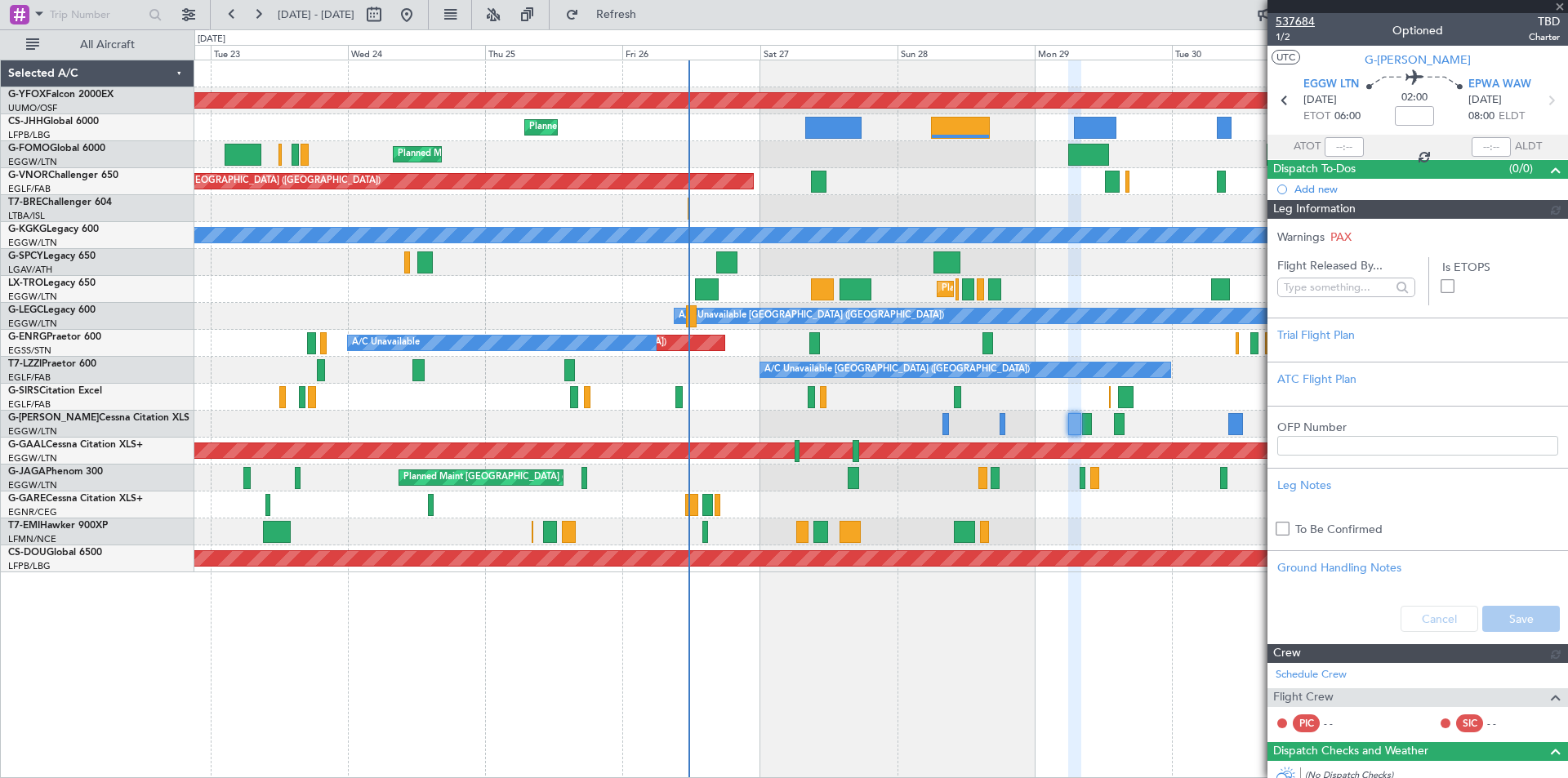
click at [1292, 18] on span "537684" at bounding box center [1295, 22] width 39 height 17
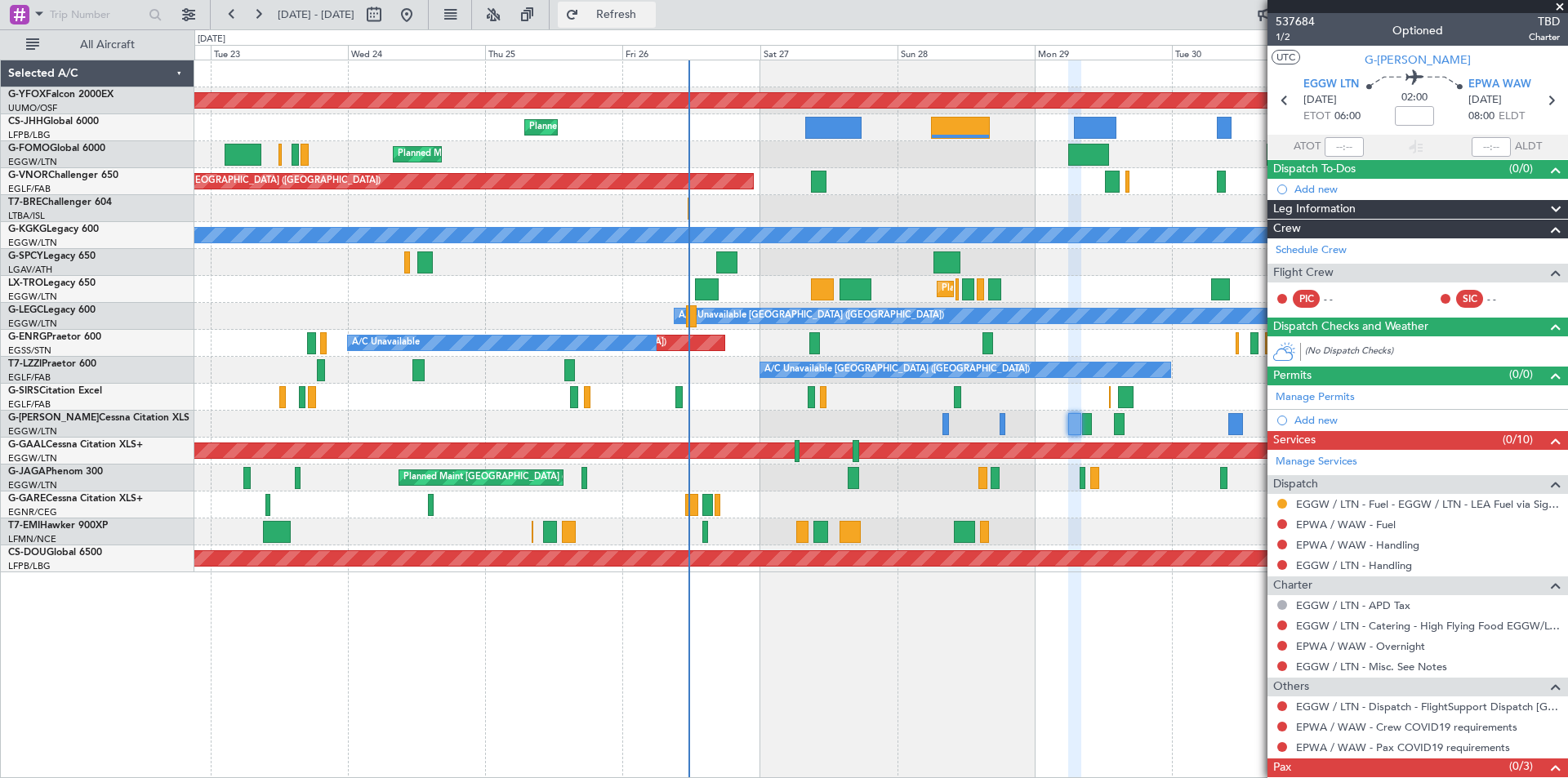
click at [650, 19] on span "Refresh" at bounding box center [616, 14] width 69 height 12
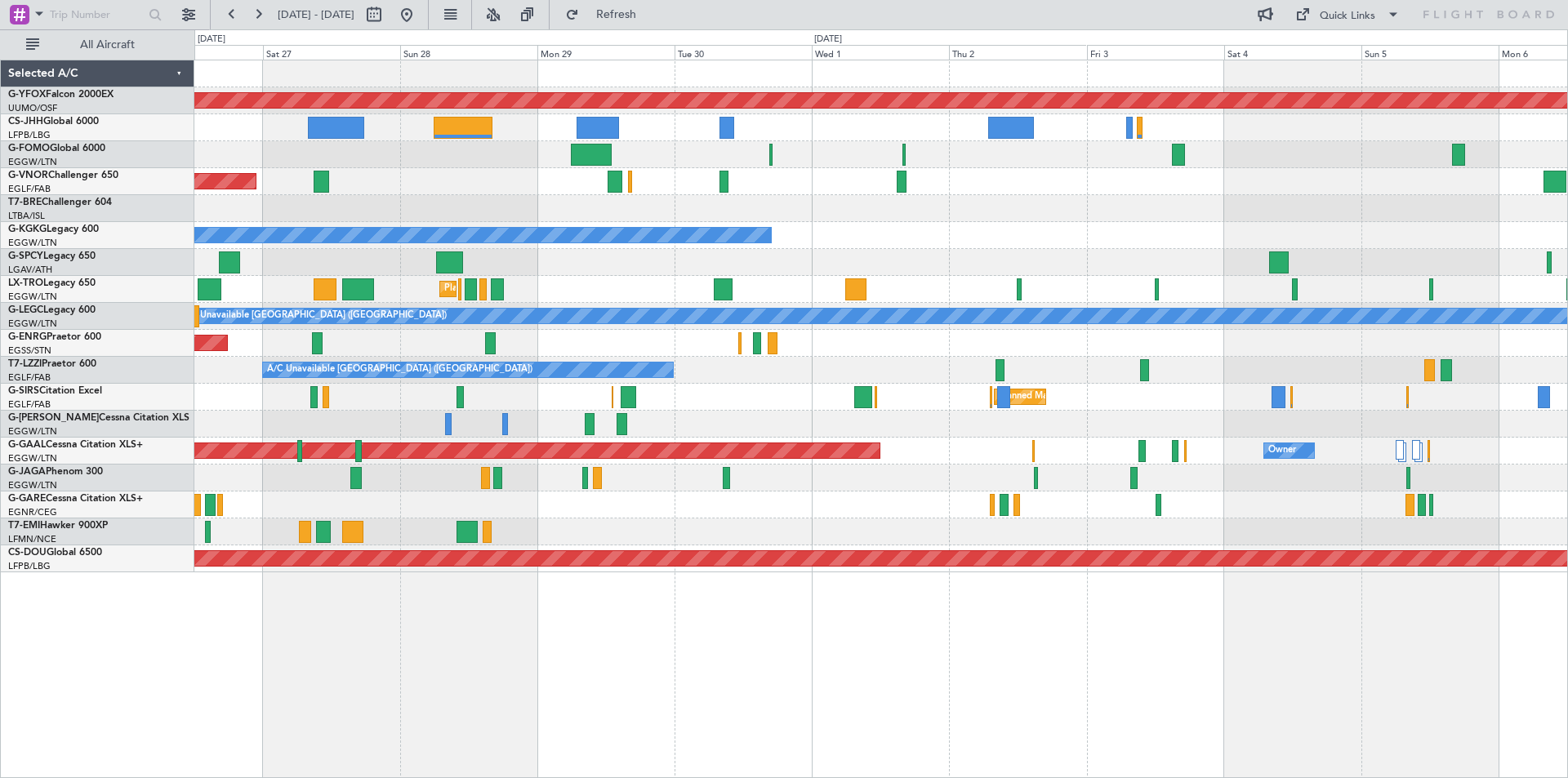
click at [601, 298] on div "Planned Maint [GEOGRAPHIC_DATA] ([GEOGRAPHIC_DATA]) A/C Unavailable" at bounding box center [881, 290] width 1373 height 27
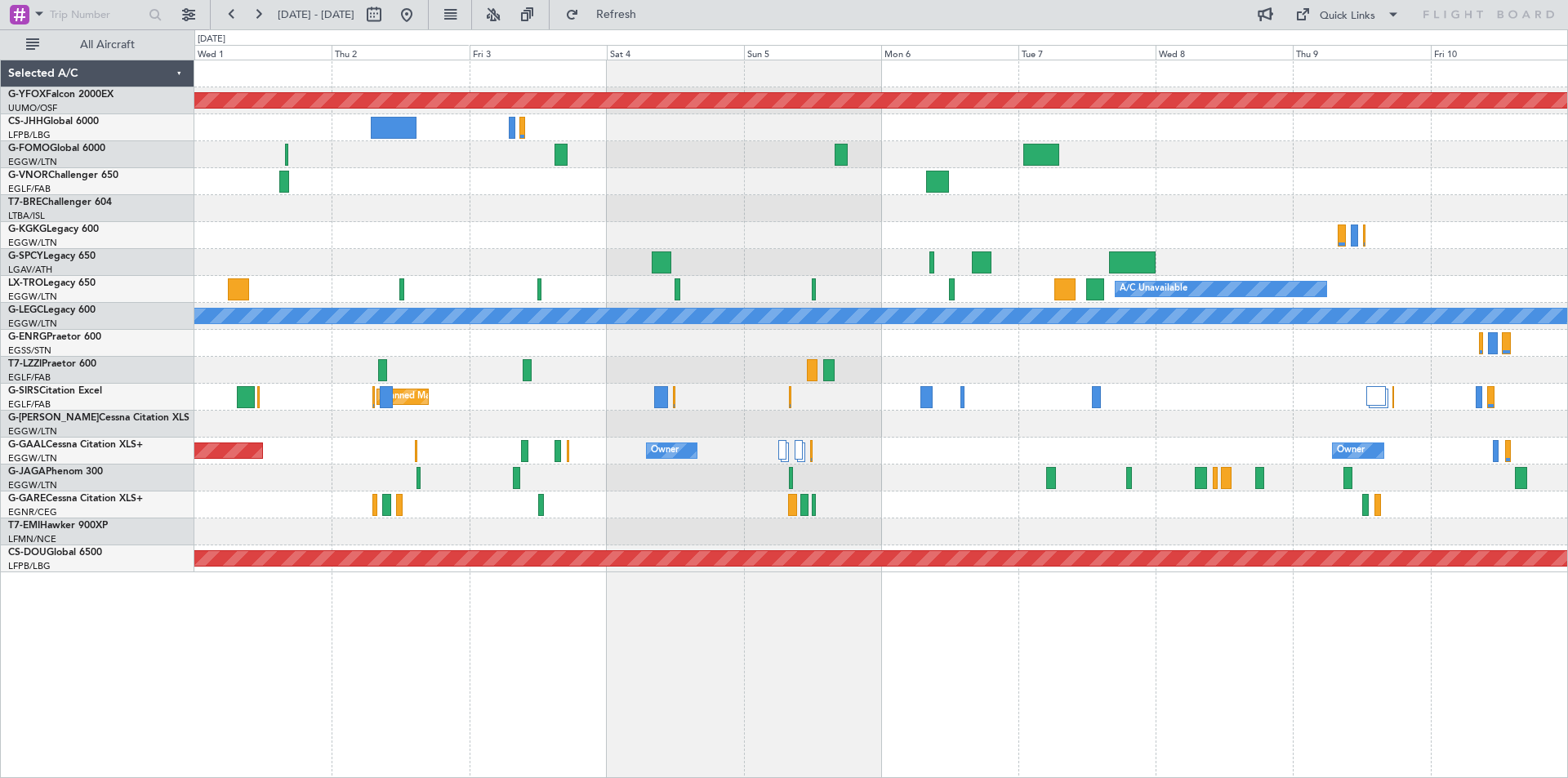
click at [682, 291] on div "A/C Unavailable" at bounding box center [881, 290] width 1373 height 27
click at [419, 15] on button at bounding box center [406, 14] width 26 height 26
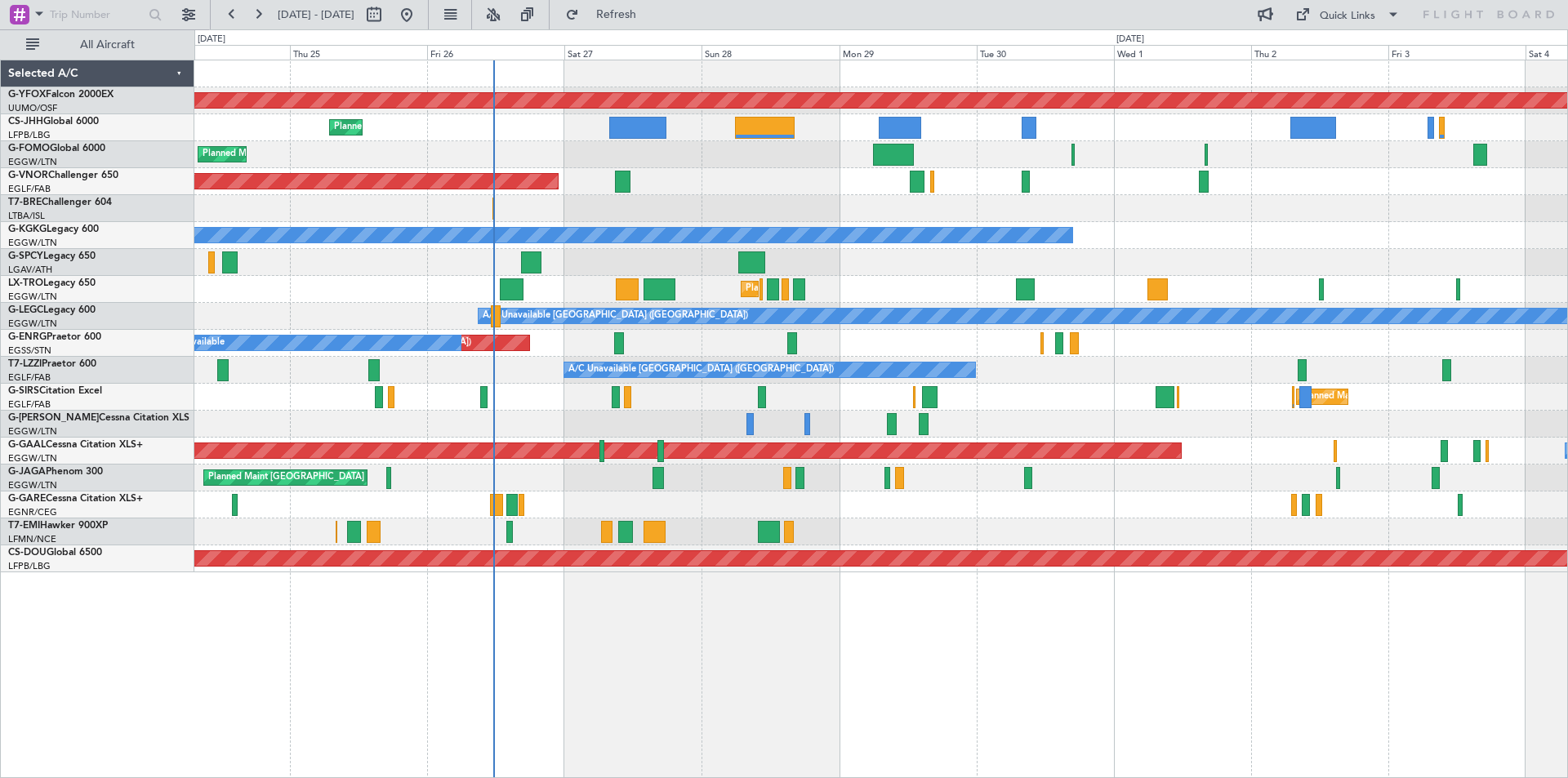
click at [744, 287] on div "Planned Maint [GEOGRAPHIC_DATA] ([GEOGRAPHIC_DATA])" at bounding box center [881, 290] width 1373 height 27
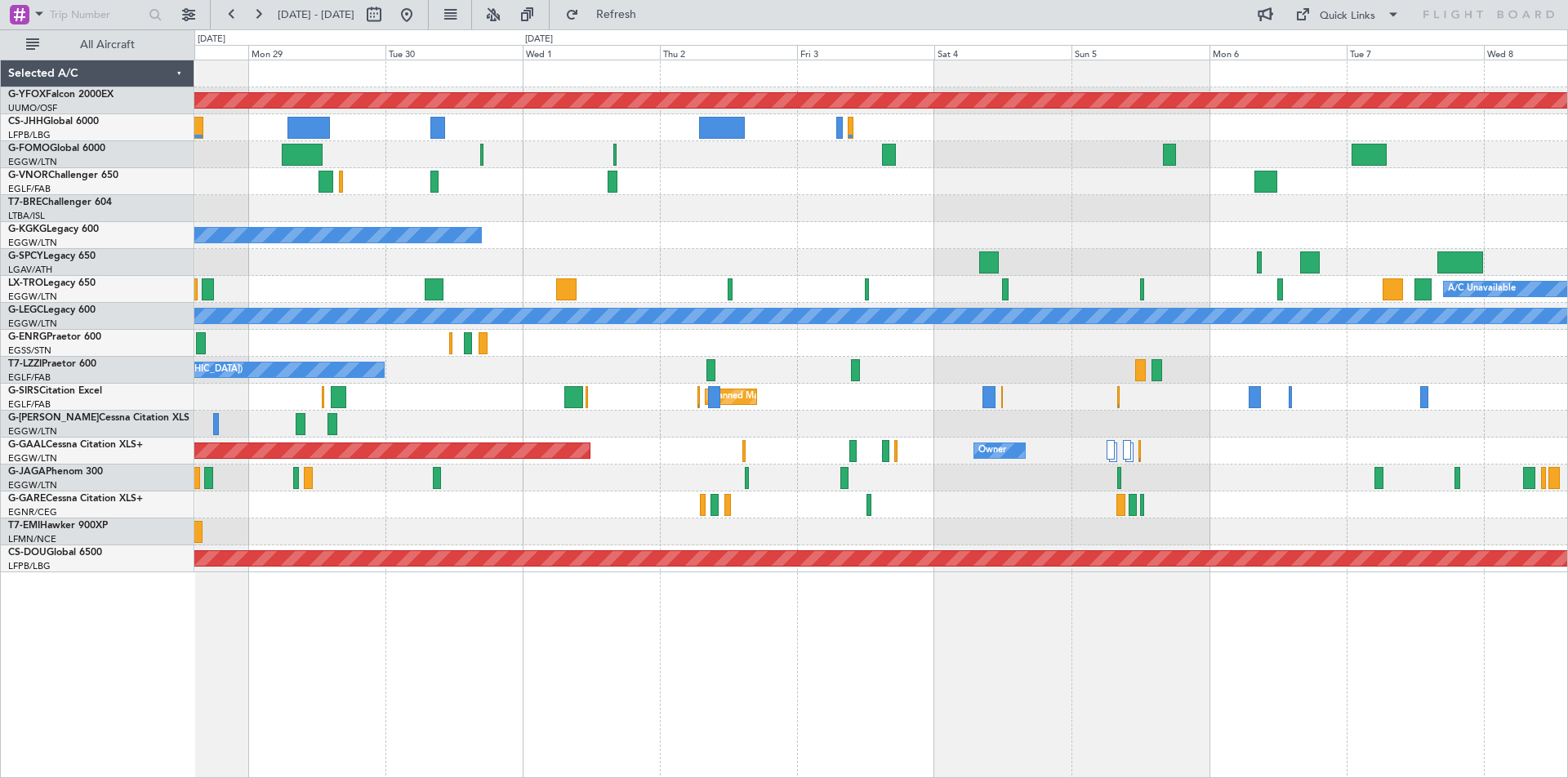
click at [737, 350] on div "Unplanned Maint [GEOGRAPHIC_DATA] ([GEOGRAPHIC_DATA]) A/C Unavailable" at bounding box center [881, 343] width 1373 height 27
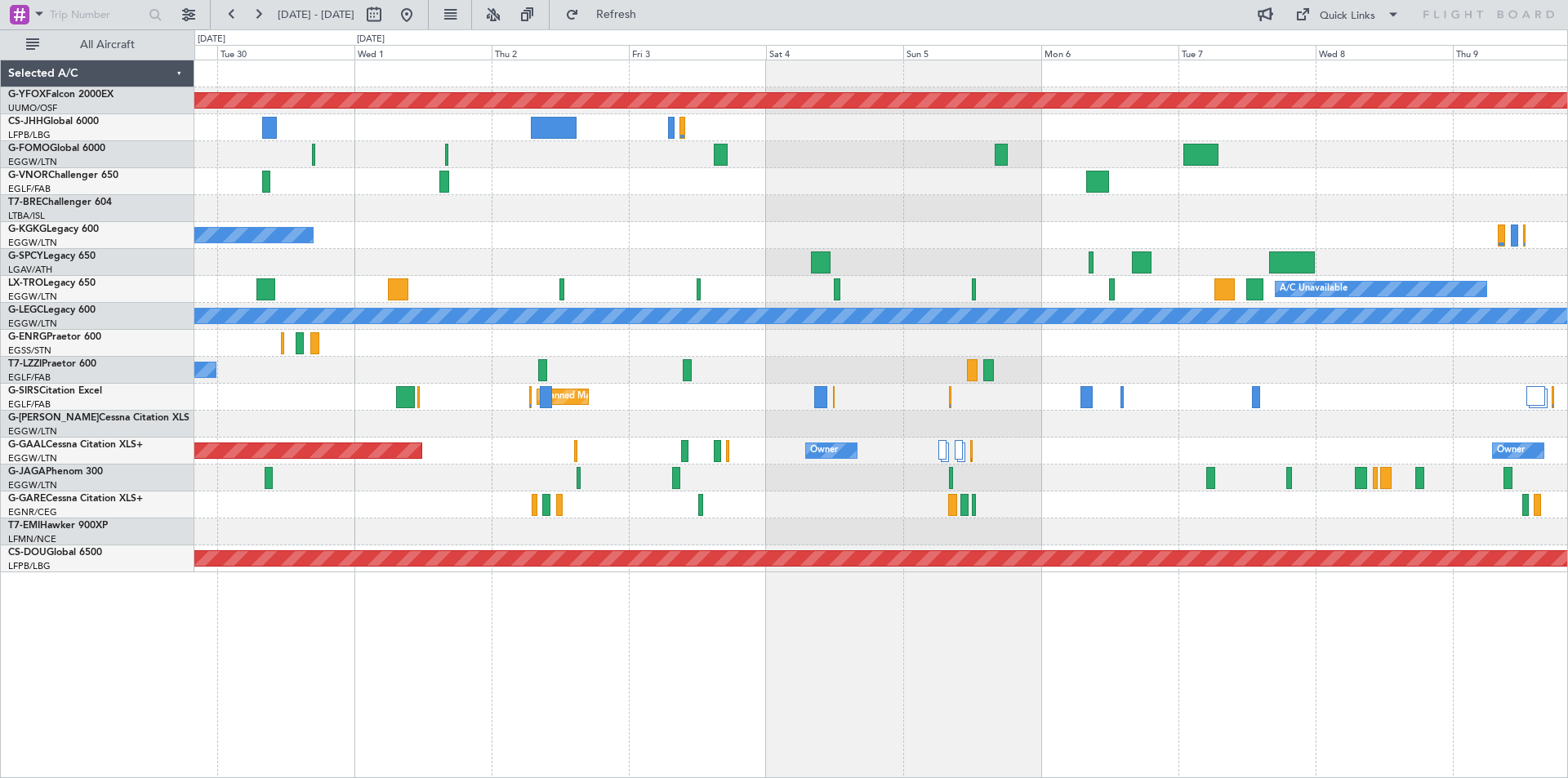
click at [1078, 442] on div "AOG Maint Ostafyevo A/C Unavailable [GEOGRAPHIC_DATA] (Ataturk) A/C Unavailable…" at bounding box center [881, 316] width 1373 height 512
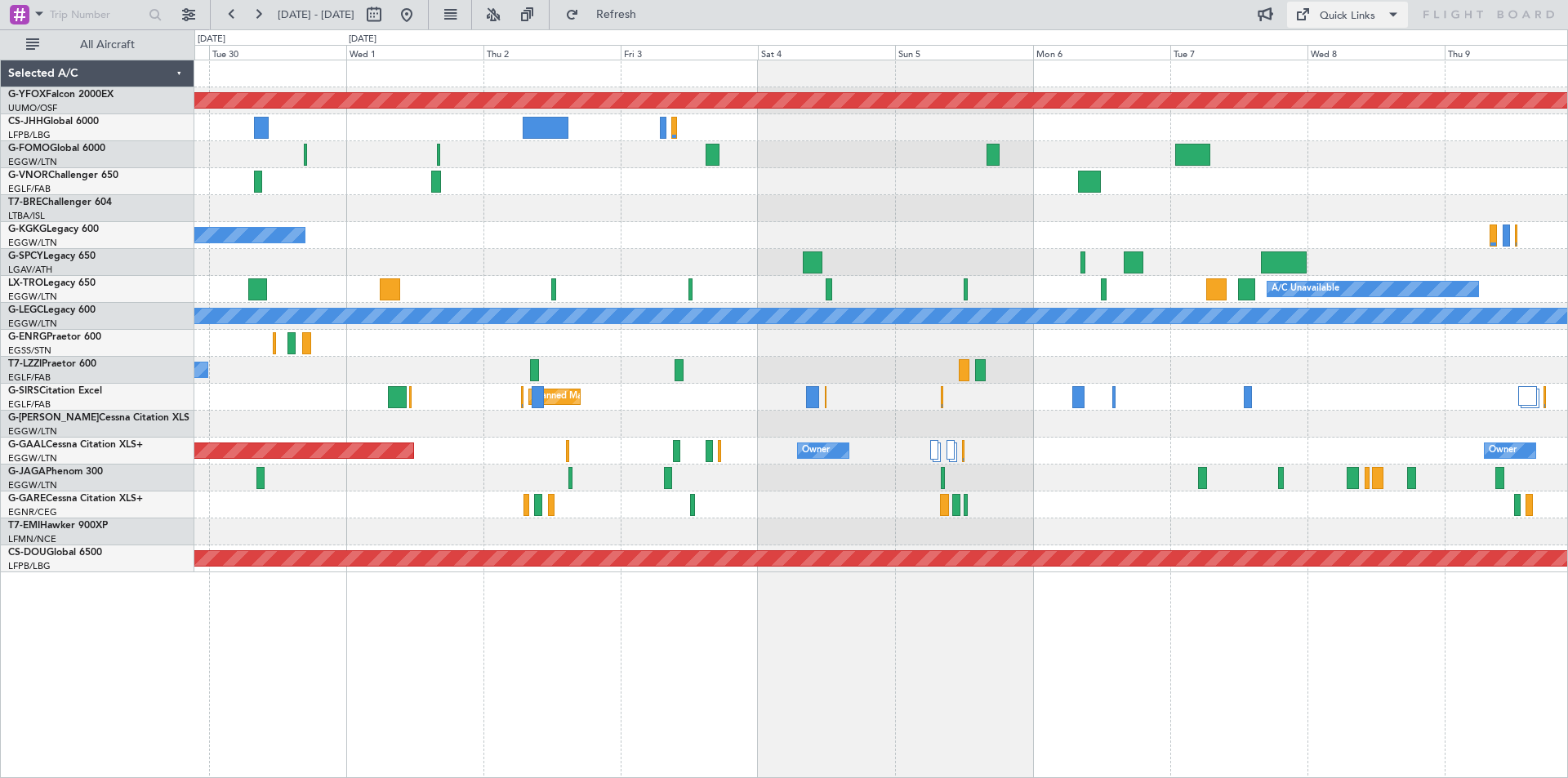
click at [1322, 11] on div "Quick Links" at bounding box center [1348, 16] width 56 height 16
click at [1318, 51] on button "Trip Builder" at bounding box center [1348, 54] width 123 height 39
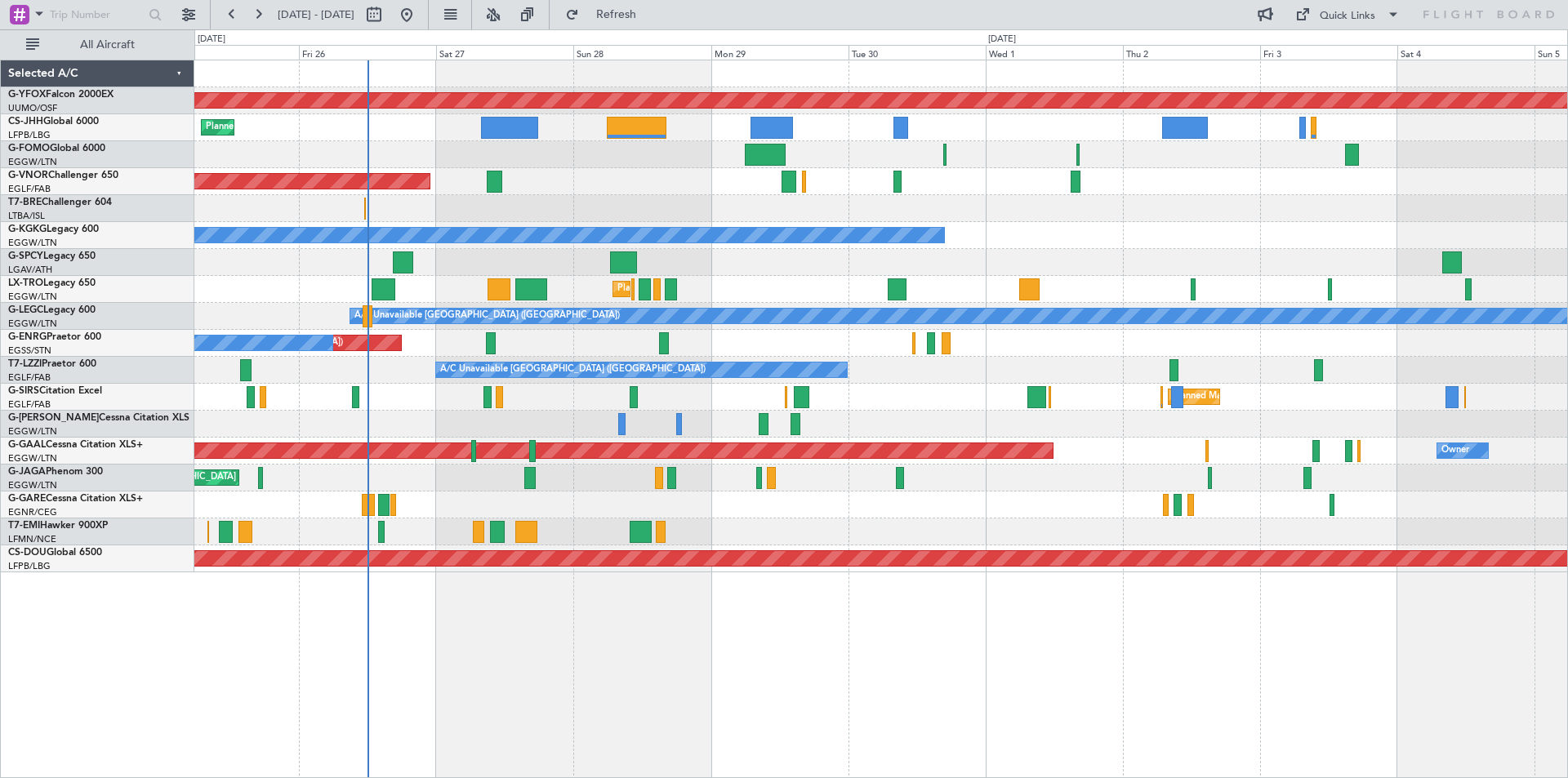
click at [1209, 203] on div "AOG Maint Ostafyevo Planned Maint [GEOGRAPHIC_DATA] ([GEOGRAPHIC_DATA]) Planned…" at bounding box center [881, 316] width 1373 height 512
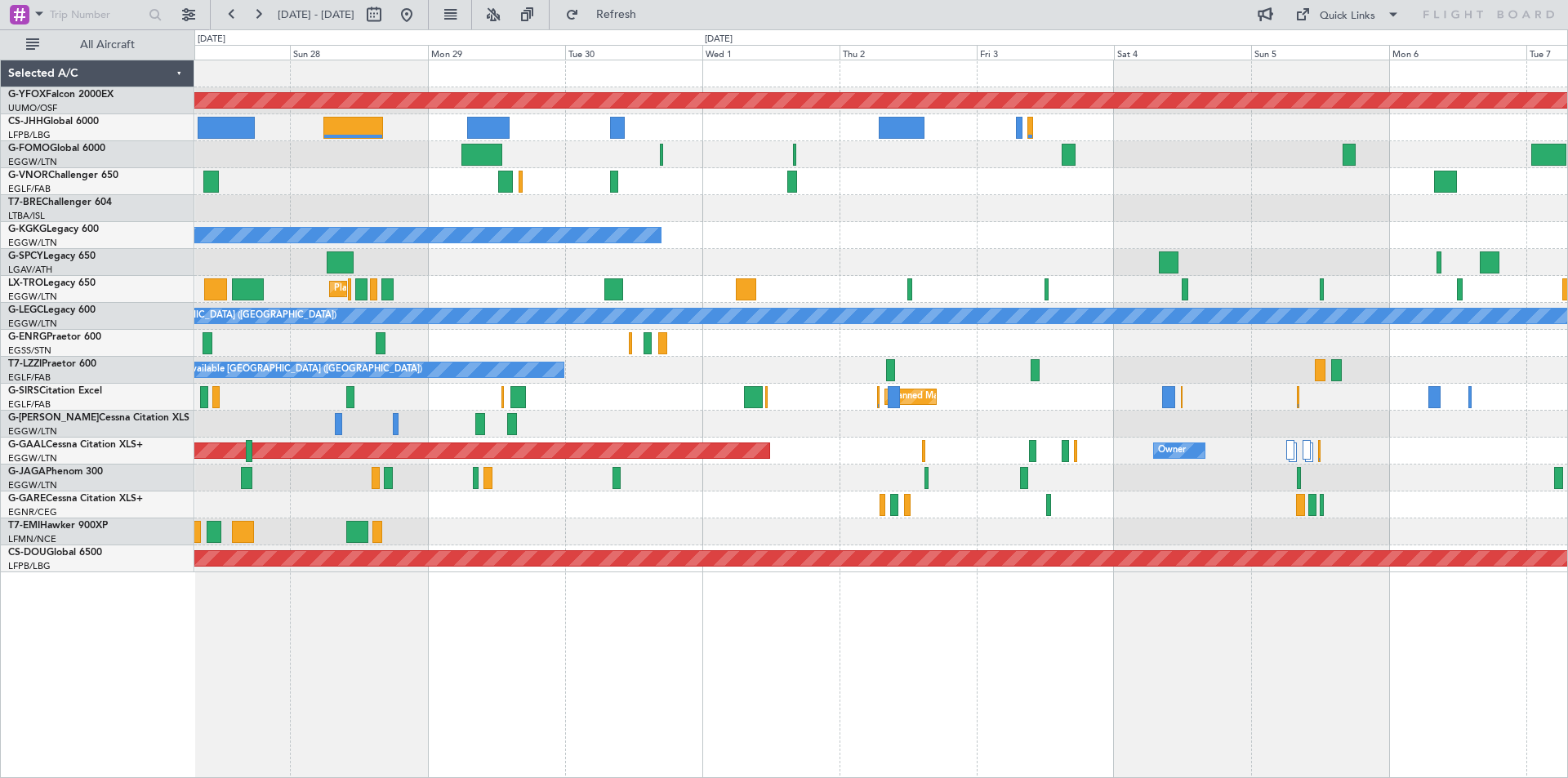
click at [1034, 471] on div "AOG Maint Ostafyevo Planned Maint [GEOGRAPHIC_DATA] ([GEOGRAPHIC_DATA]) Planned…" at bounding box center [881, 316] width 1373 height 512
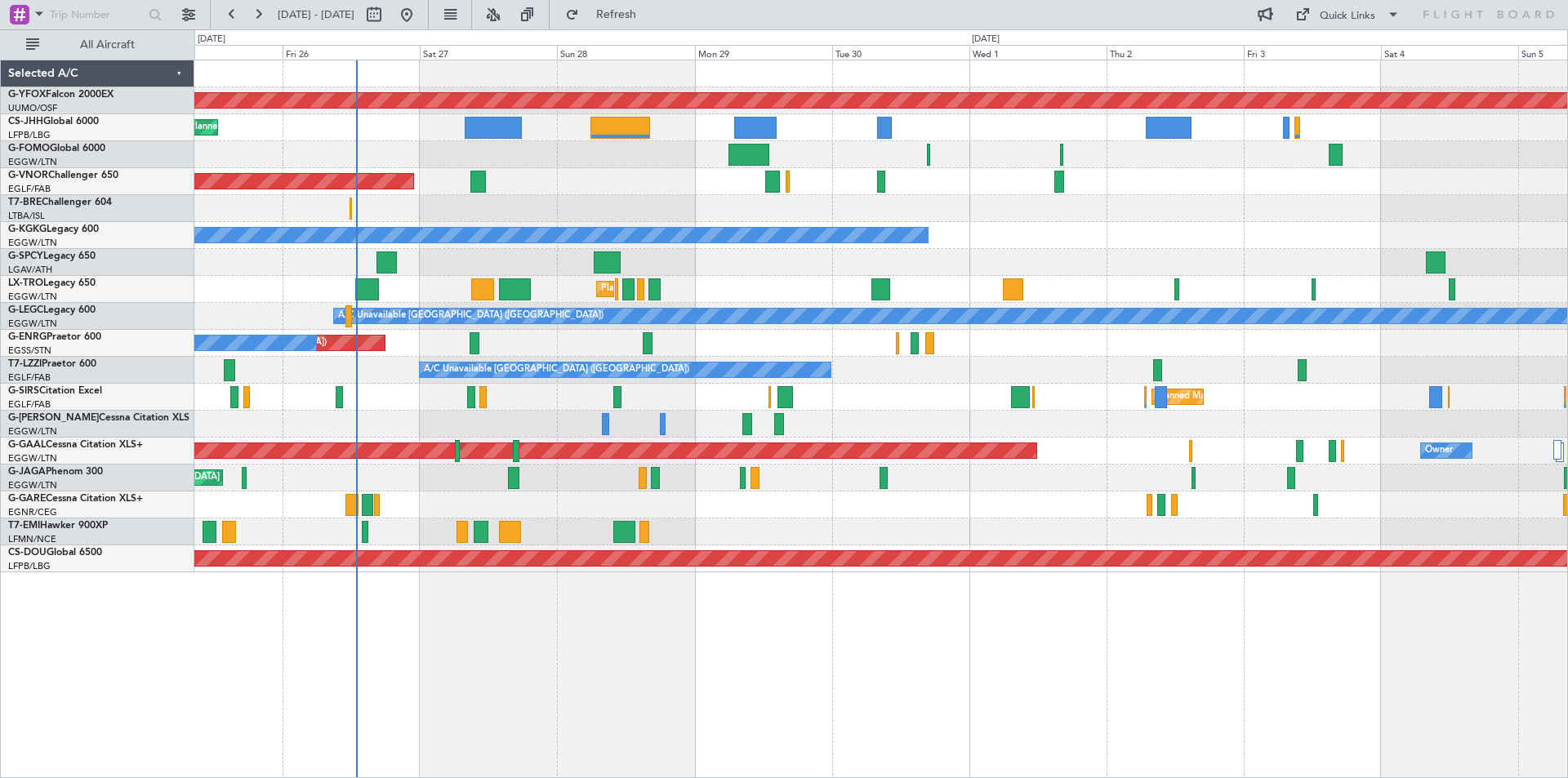
click at [932, 425] on div "AOG Maint Ostafyevo Planned Maint [GEOGRAPHIC_DATA] ([GEOGRAPHIC_DATA]) Planned…" at bounding box center [881, 316] width 1373 height 512
